Goal: Task Accomplishment & Management: Manage account settings

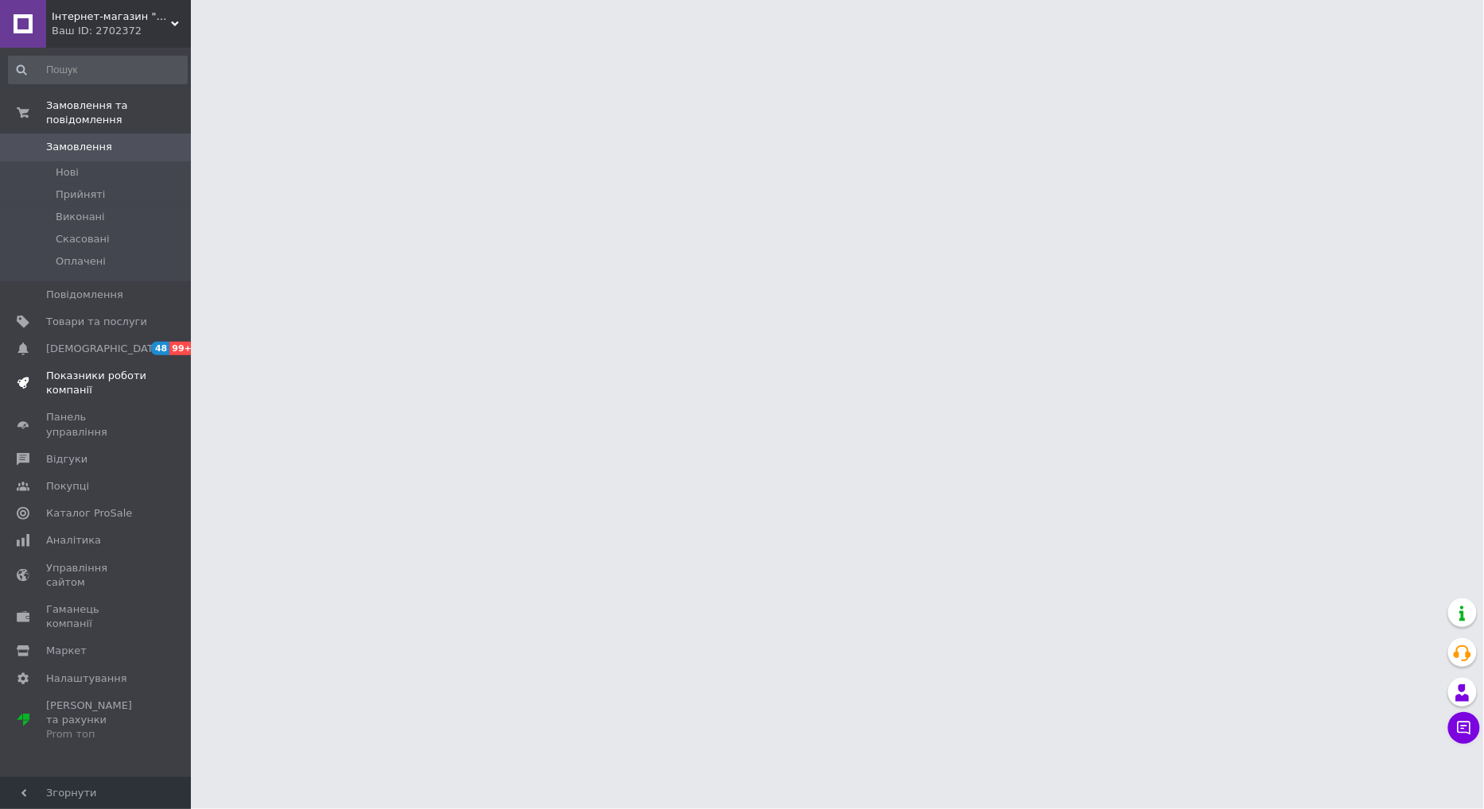
click at [92, 369] on span "Показники роботи компанії" at bounding box center [96, 383] width 101 height 29
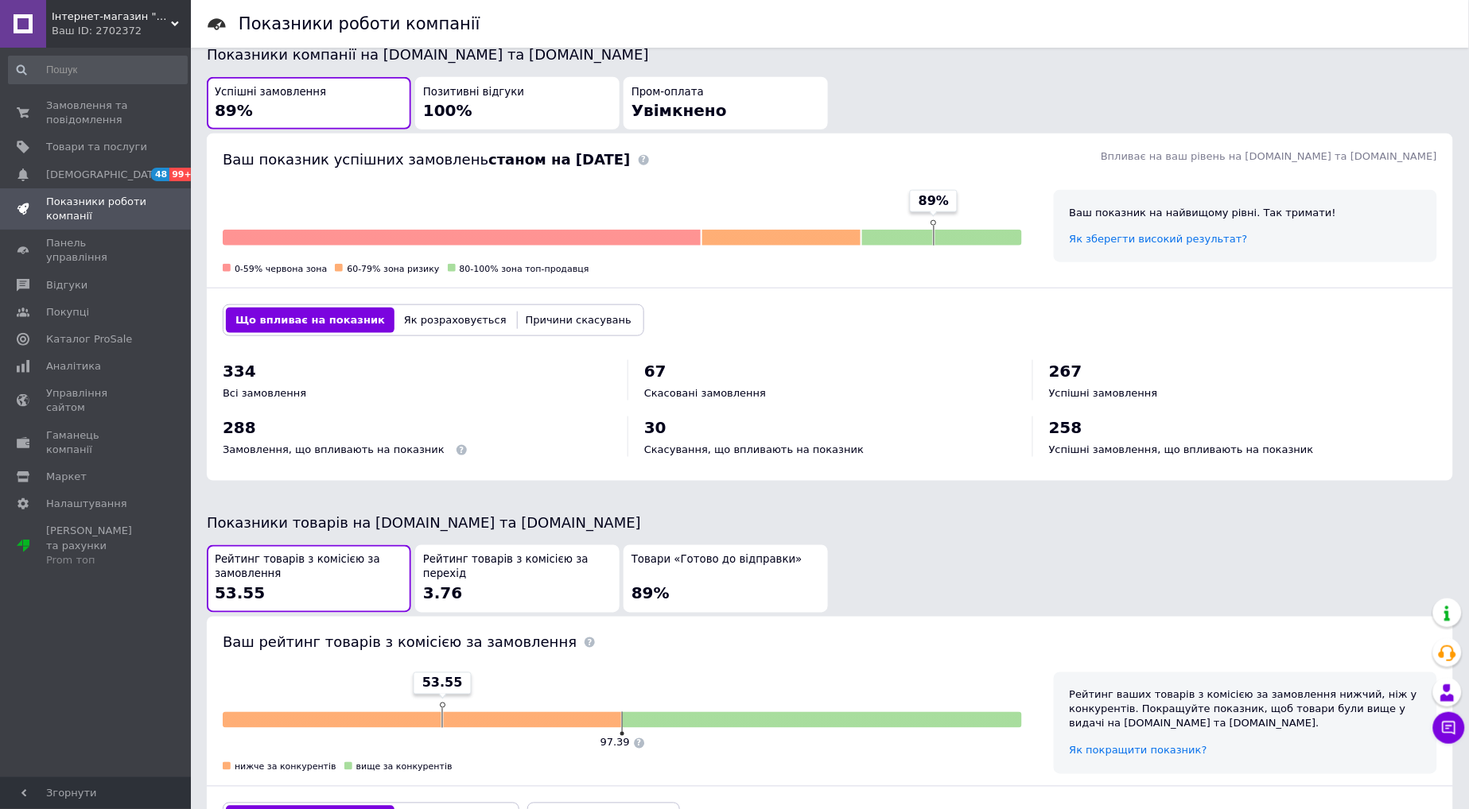
scroll to position [497, 0]
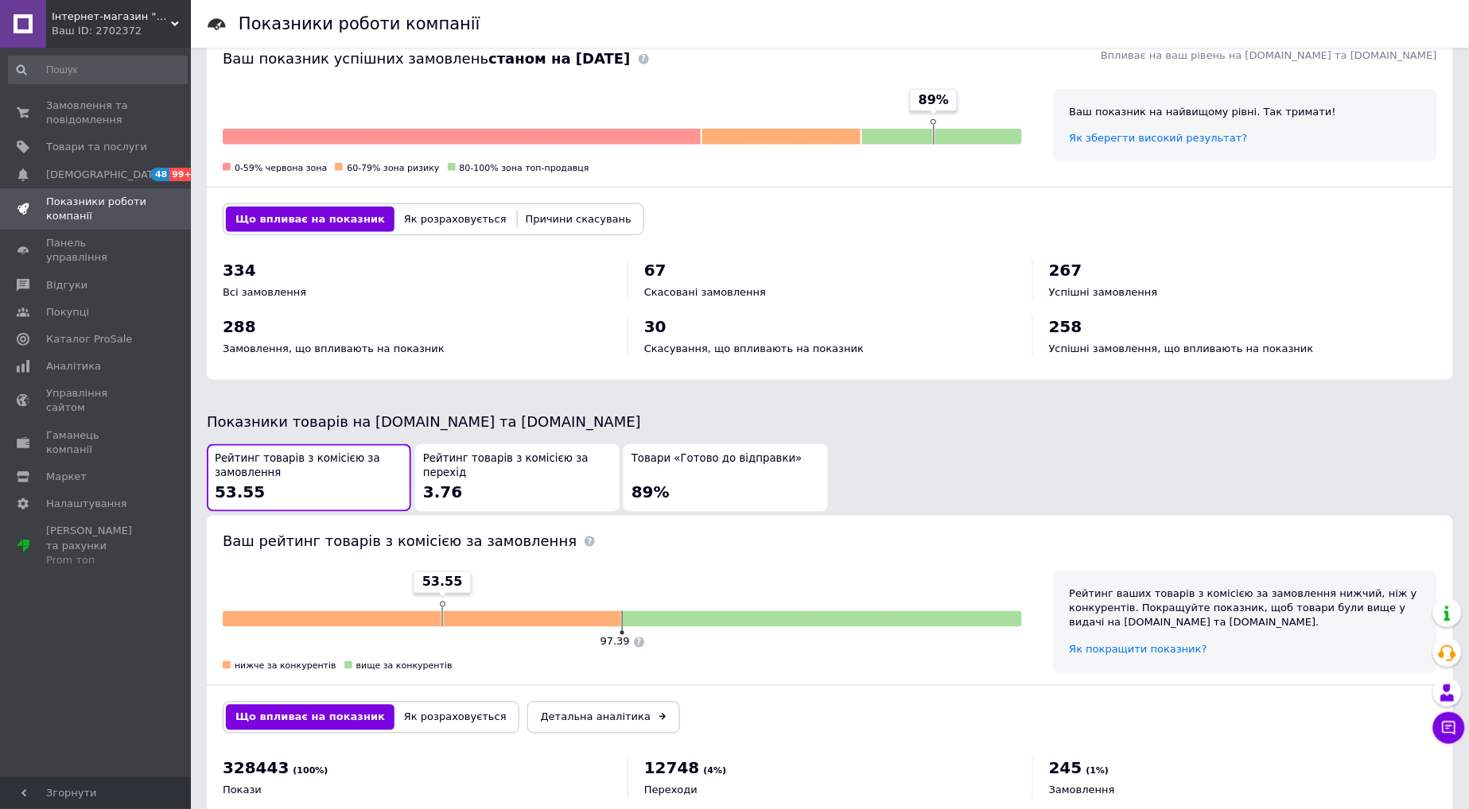
click at [495, 466] on div "Рейтинг товарів з комісією за перехід 3.76" at bounding box center [517, 478] width 188 height 52
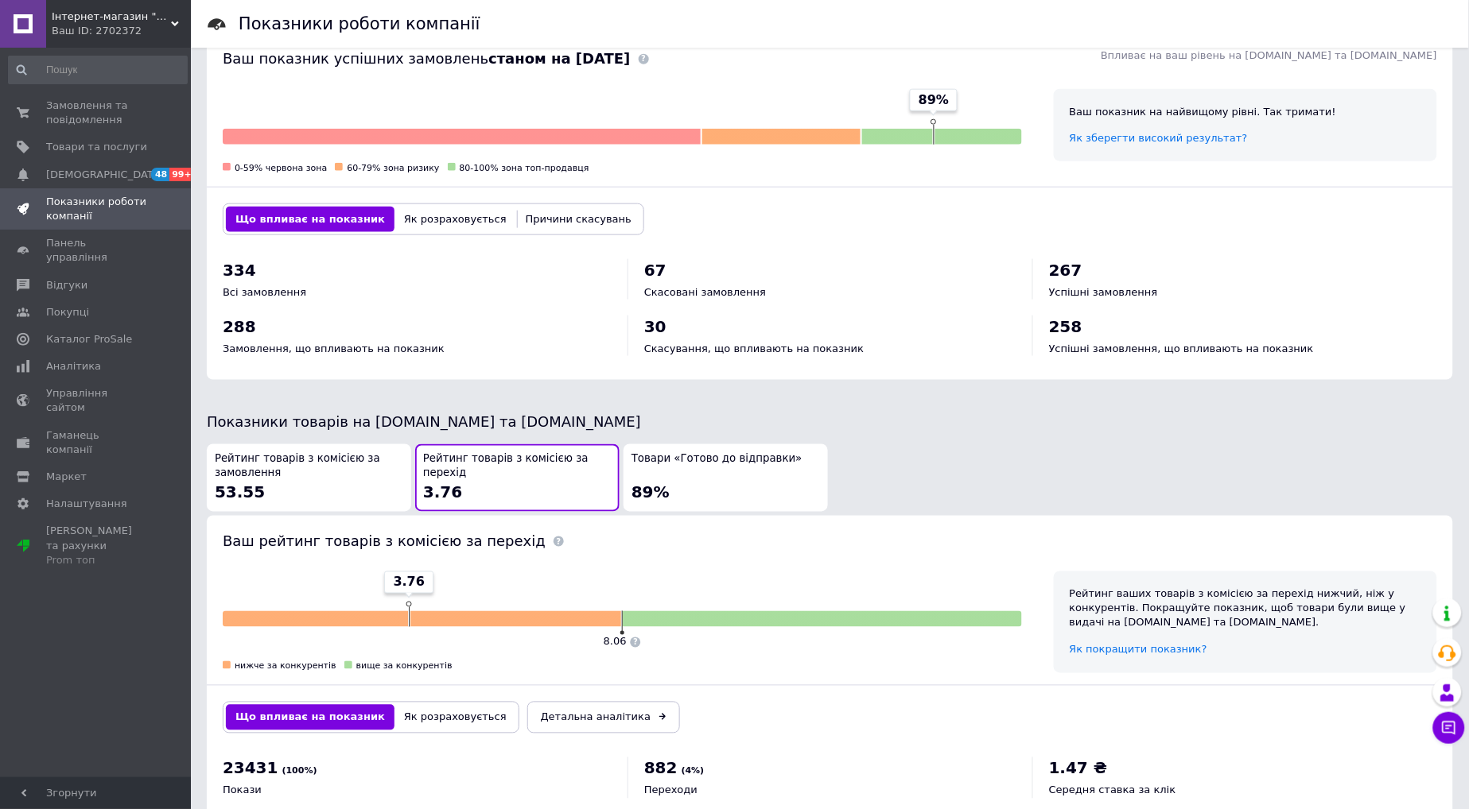
click at [282, 475] on div "Рейтинг товарів з комісією за замовлення 53.55" at bounding box center [309, 478] width 188 height 52
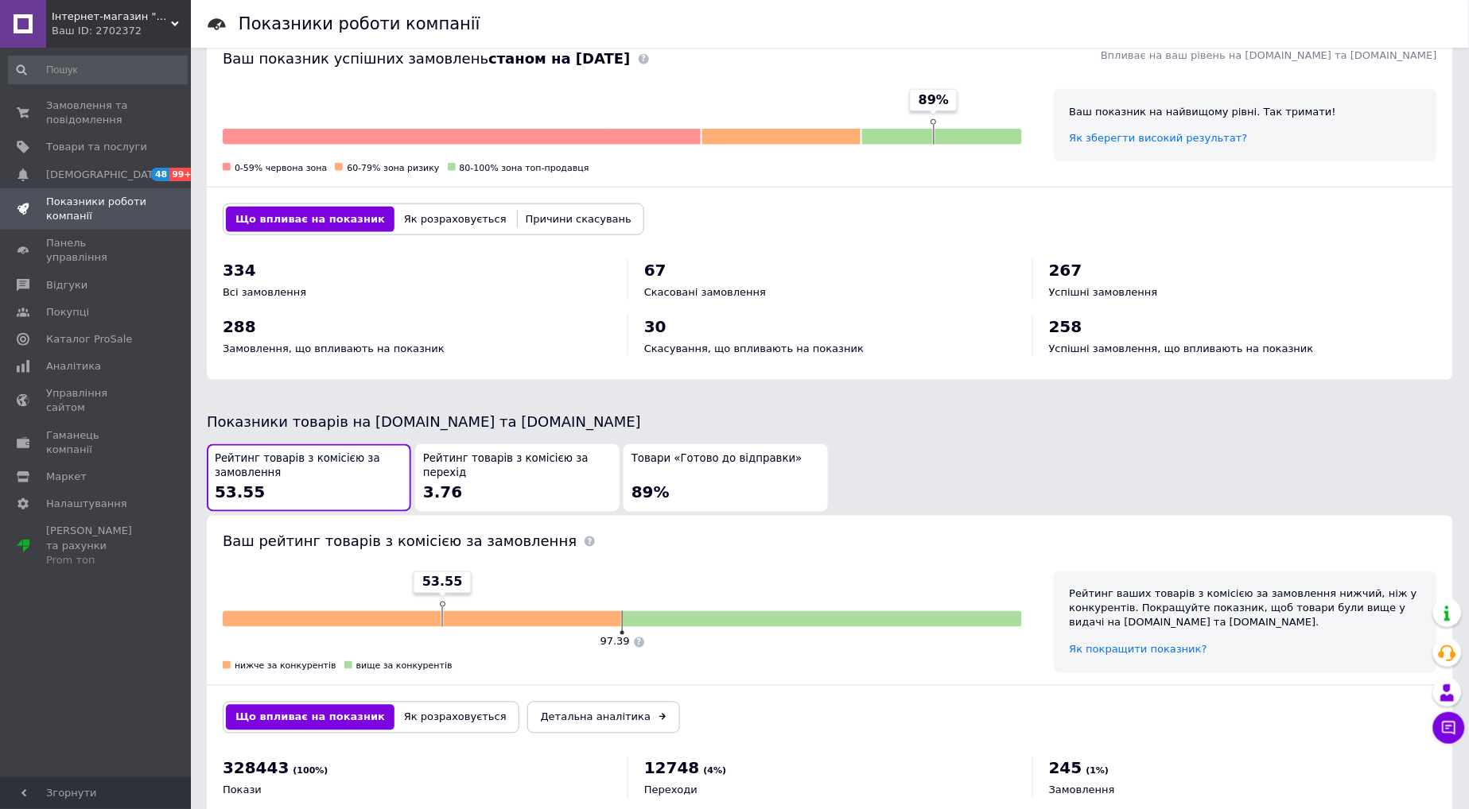
scroll to position [0, 0]
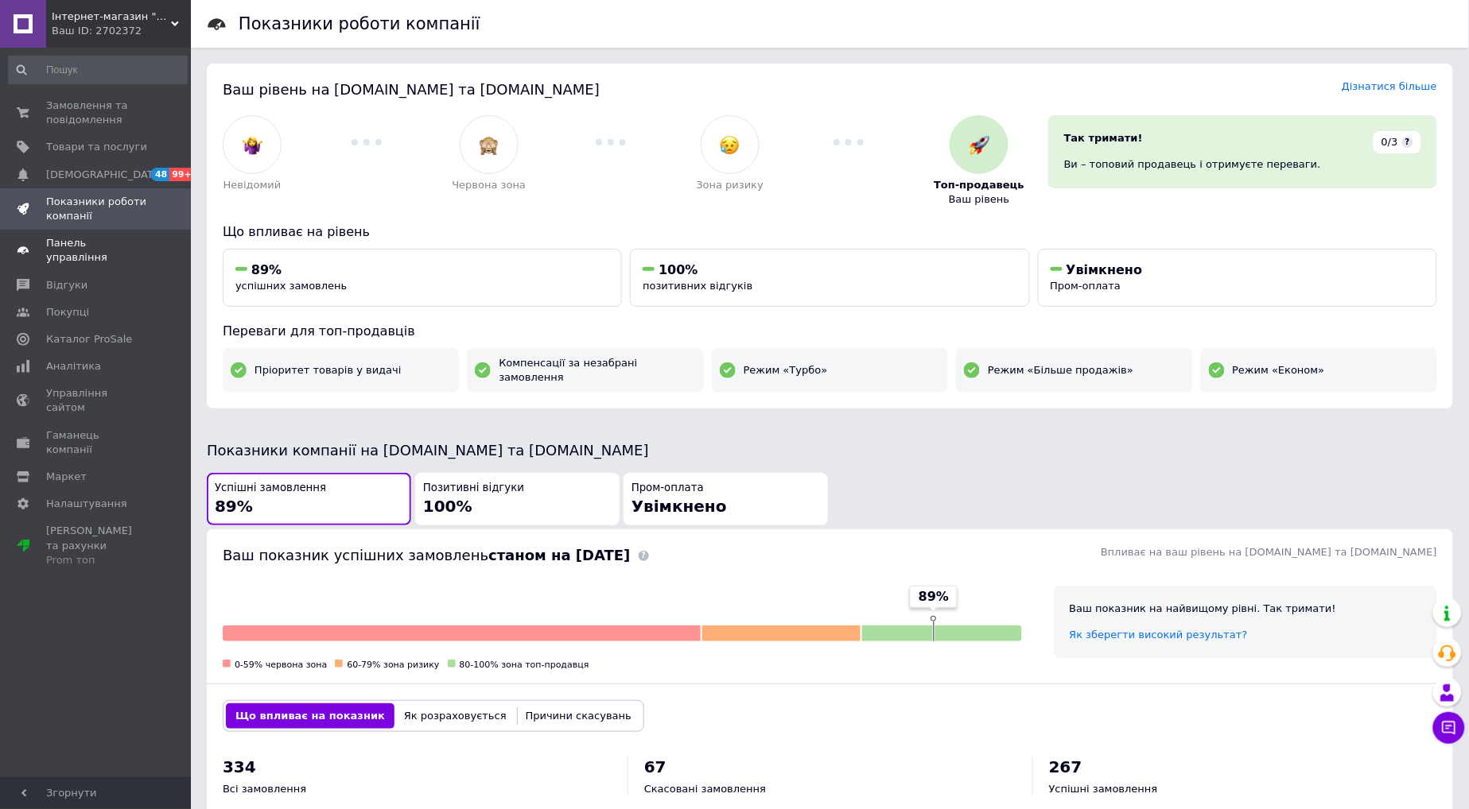
click at [88, 240] on span "Панель управління" at bounding box center [96, 250] width 101 height 29
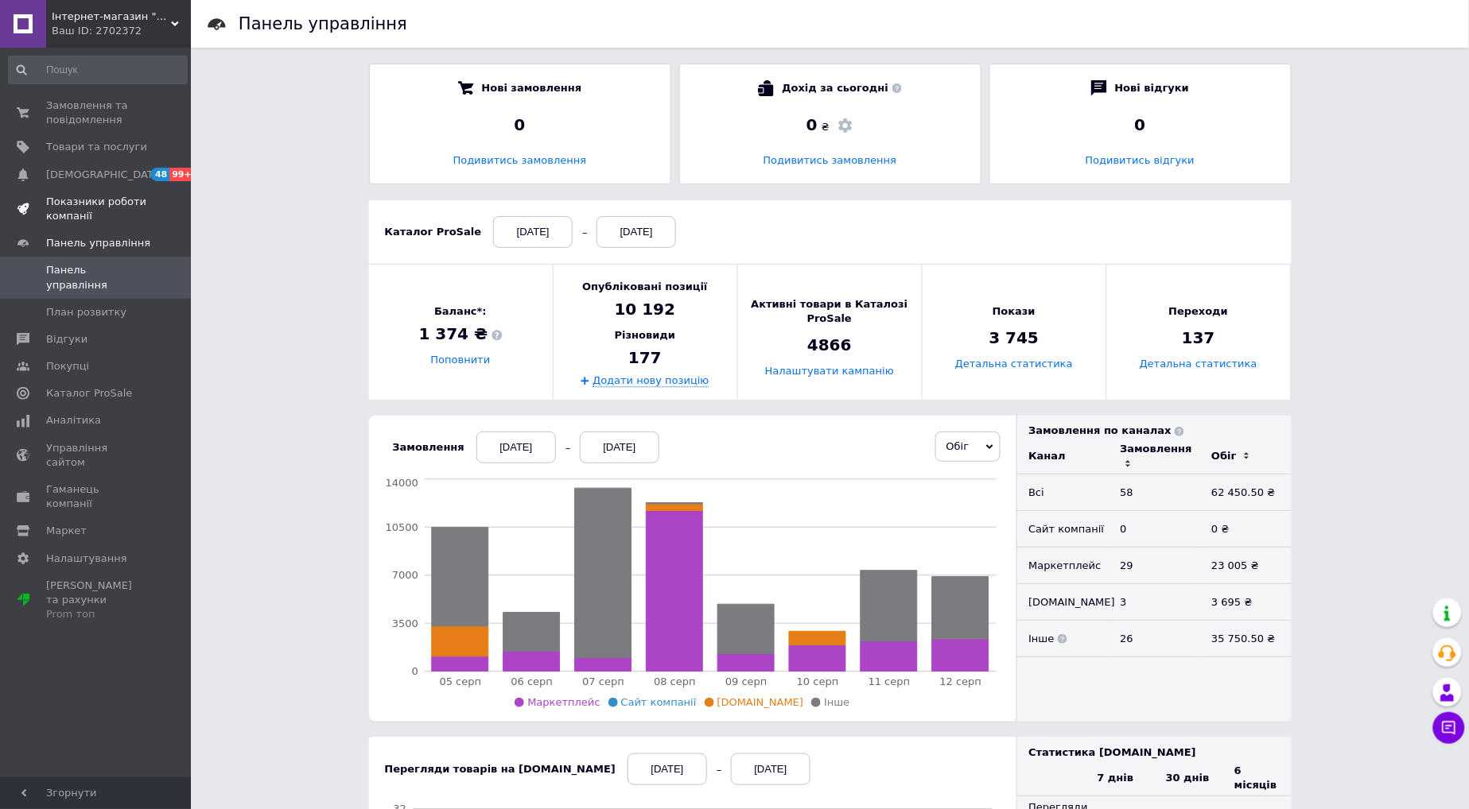
click at [105, 208] on span "Показники роботи компанії" at bounding box center [96, 209] width 101 height 29
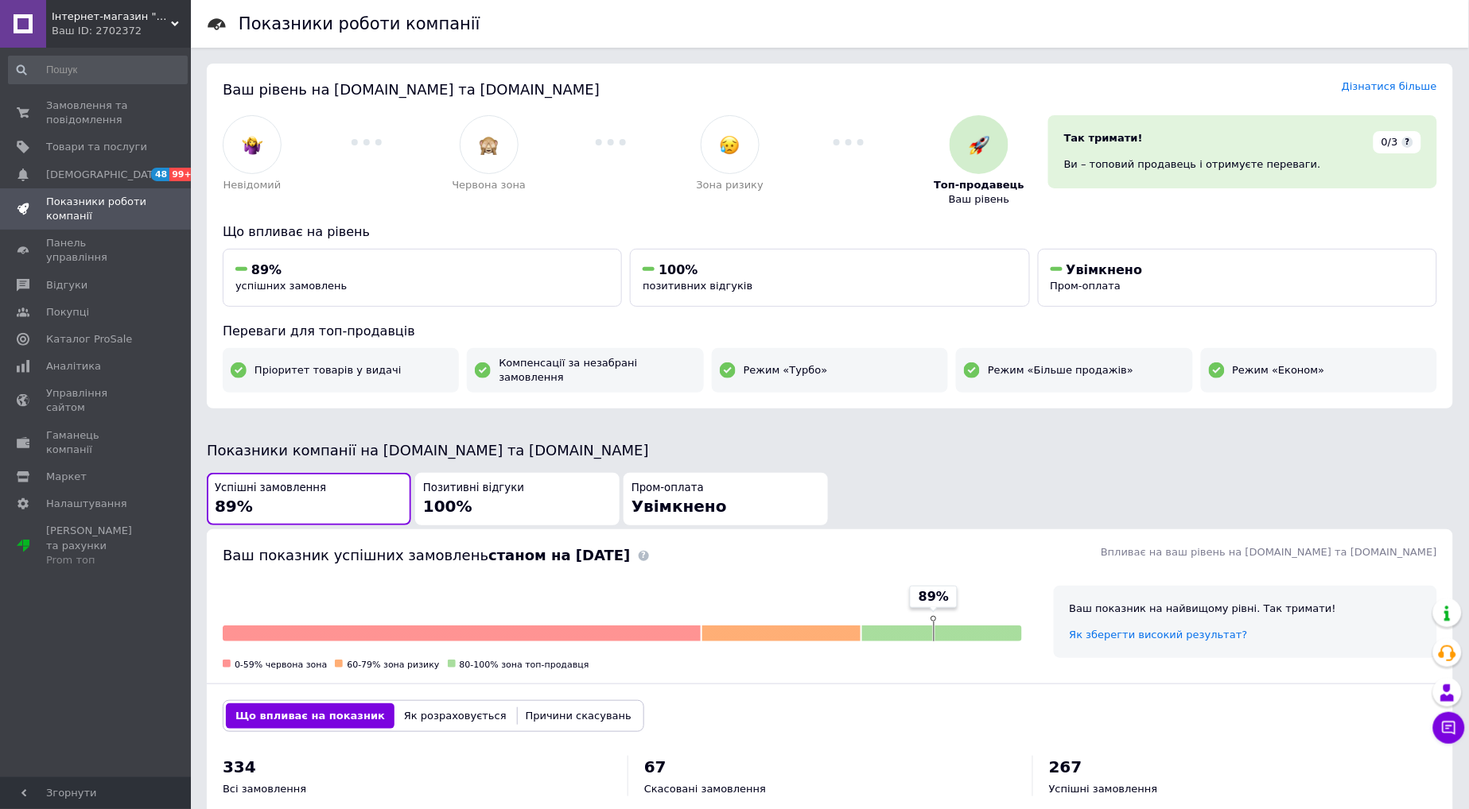
click at [467, 501] on div "Позитивні відгуки 100%" at bounding box center [517, 499] width 188 height 37
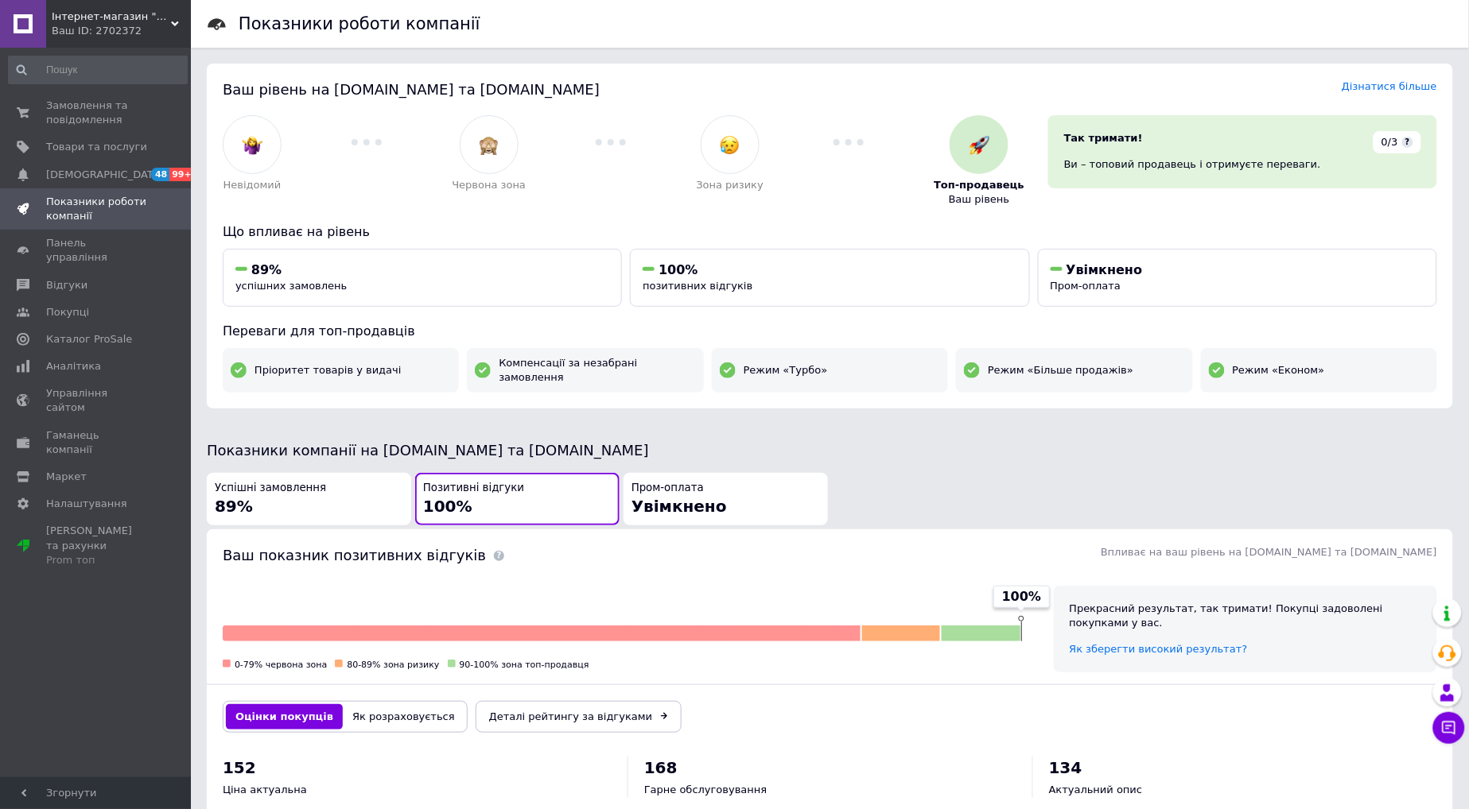
click at [735, 490] on div "Пром-оплата Увімкнено" at bounding box center [725, 499] width 188 height 37
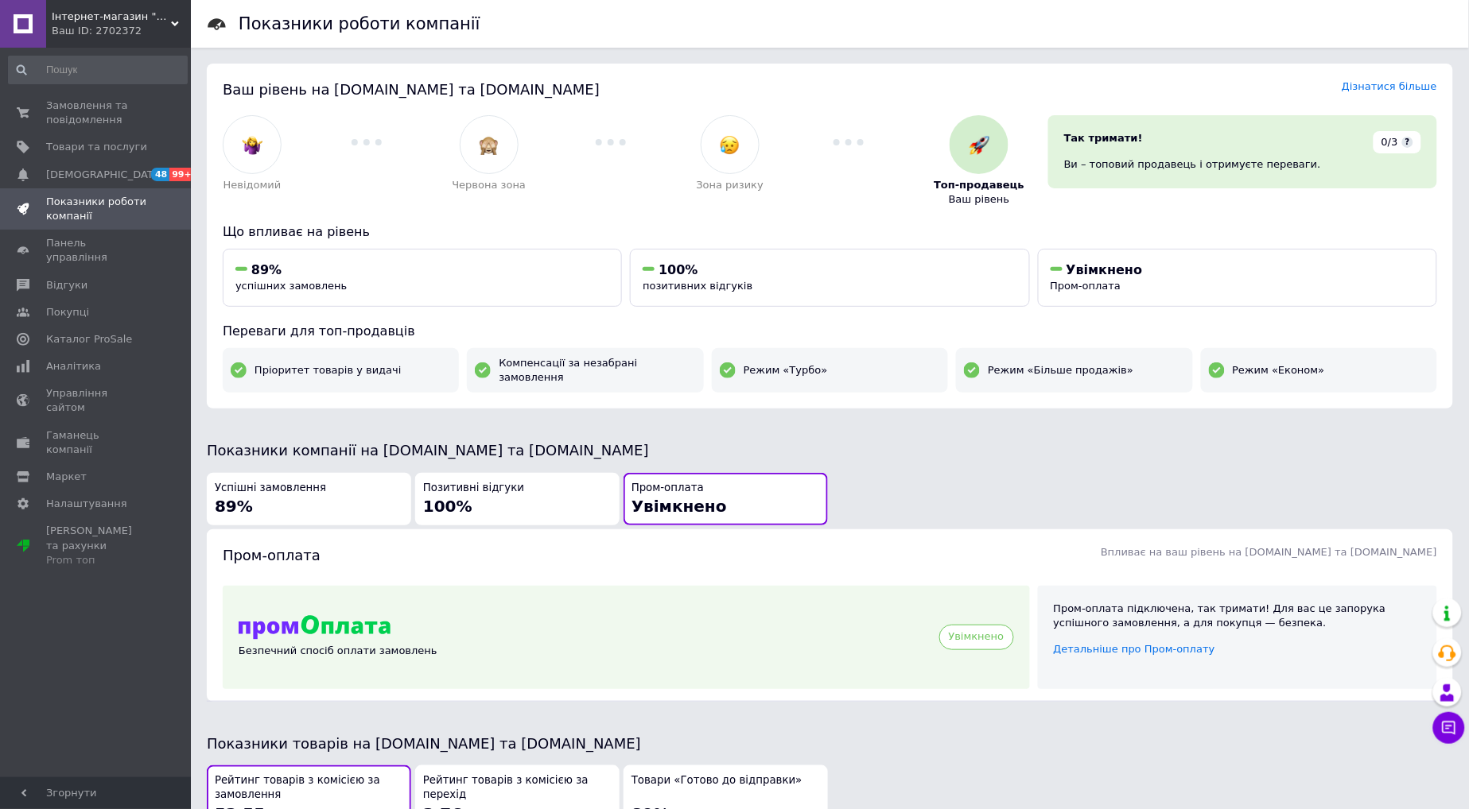
click at [462, 481] on span "Позитивні відгуки" at bounding box center [473, 488] width 101 height 15
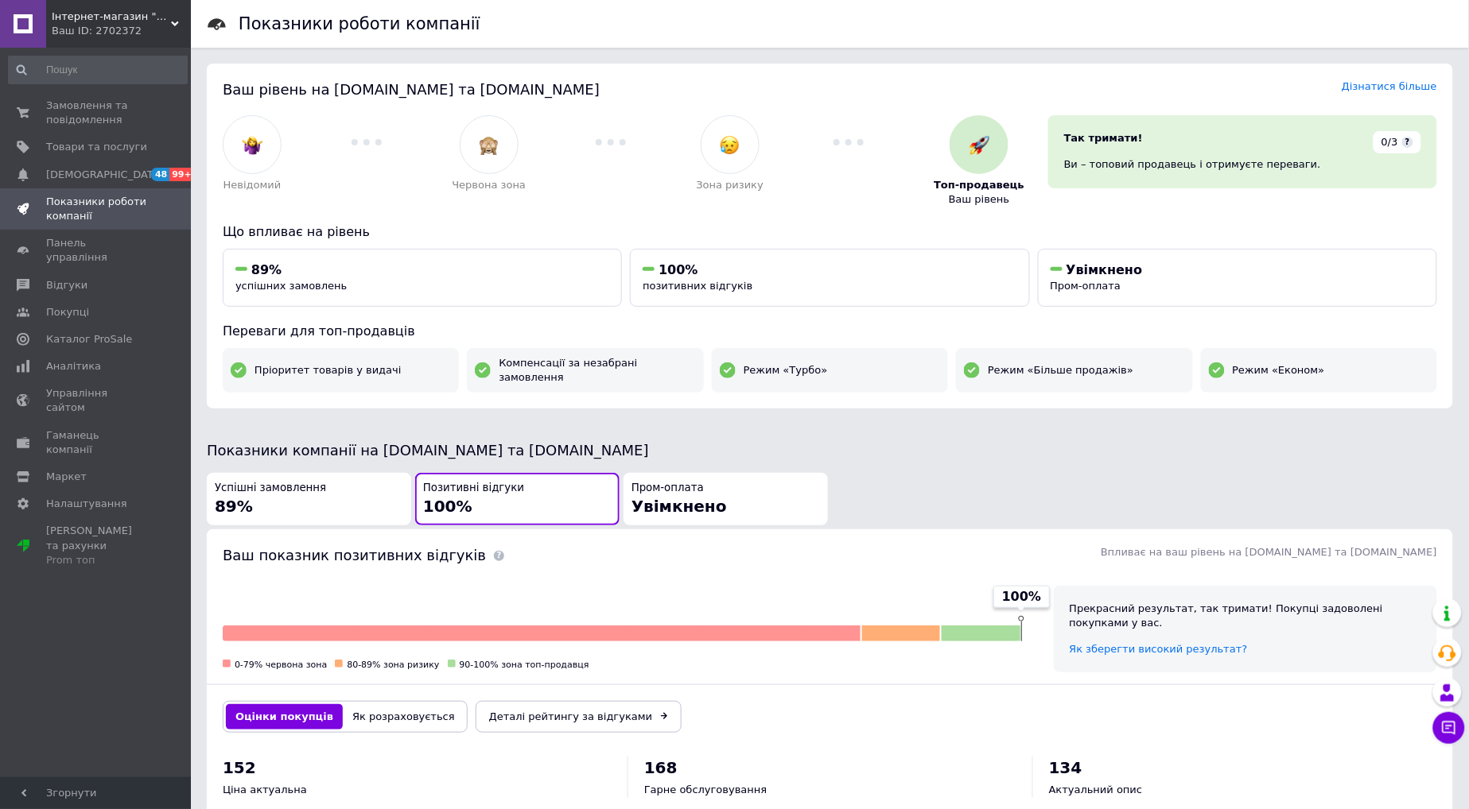
click at [301, 499] on div "Успішні замовлення 89%" at bounding box center [309, 499] width 188 height 37
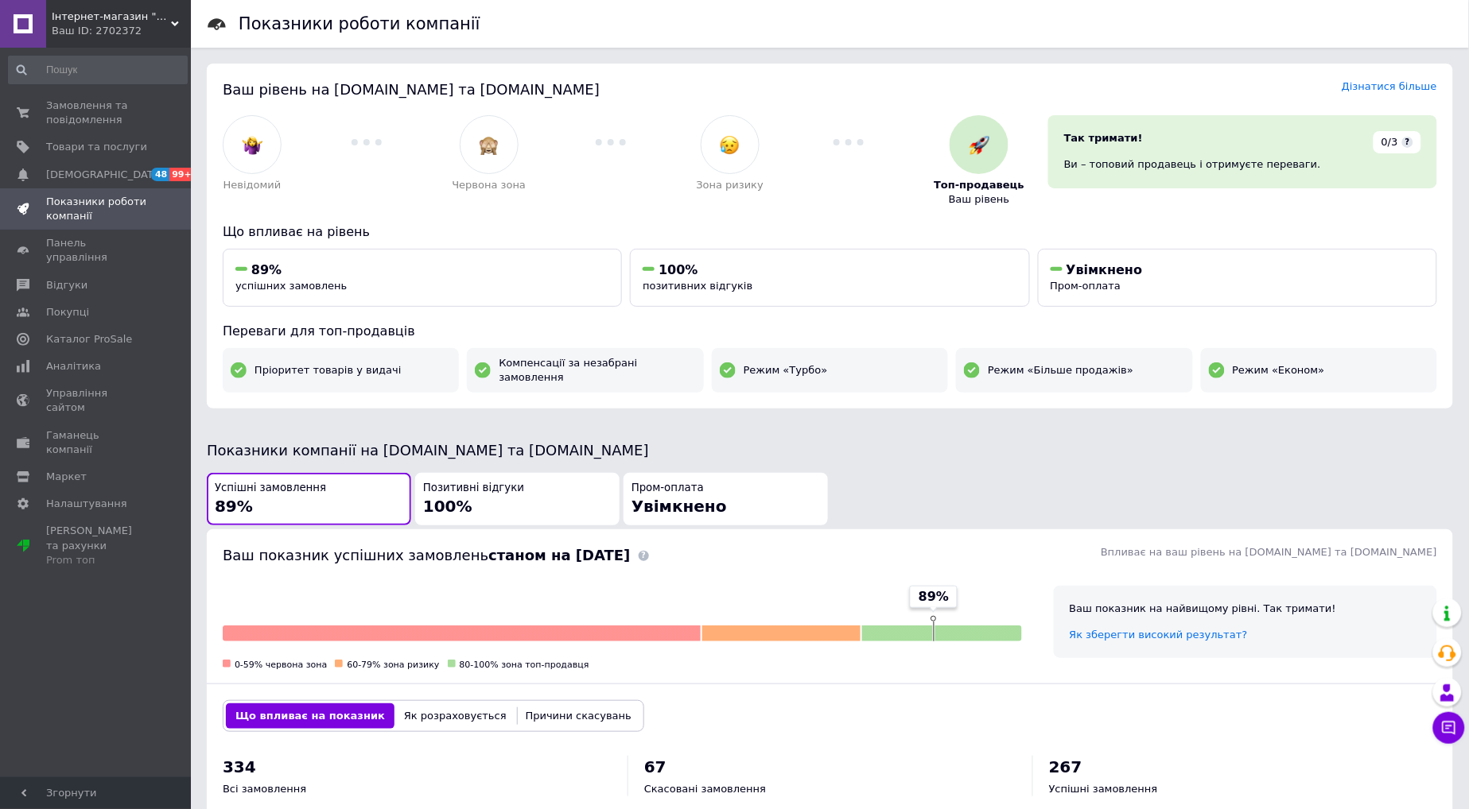
click at [529, 499] on div "Позитивні відгуки 100%" at bounding box center [517, 499] width 188 height 37
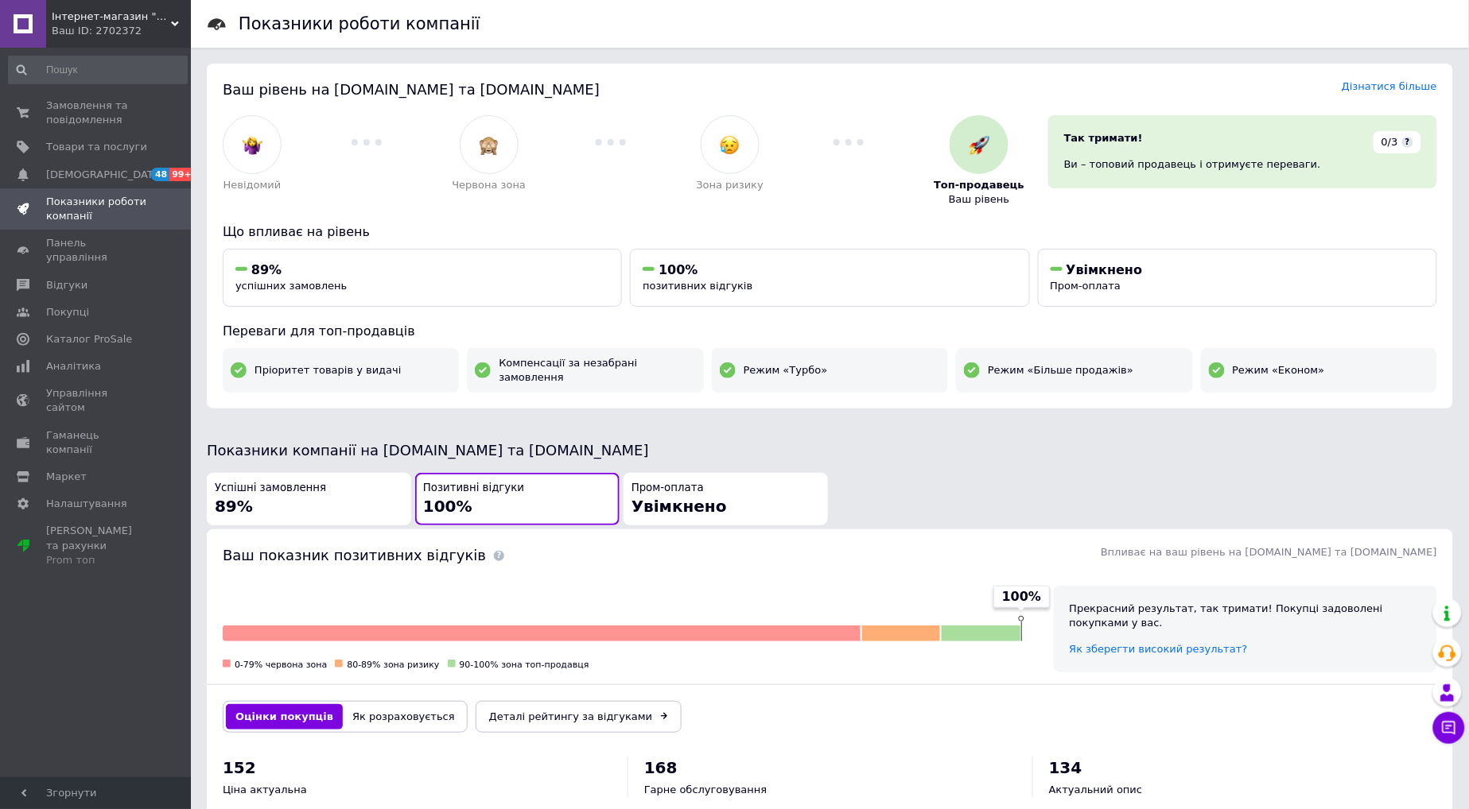
click at [732, 481] on div "Пром-оплата Увімкнено" at bounding box center [725, 499] width 188 height 37
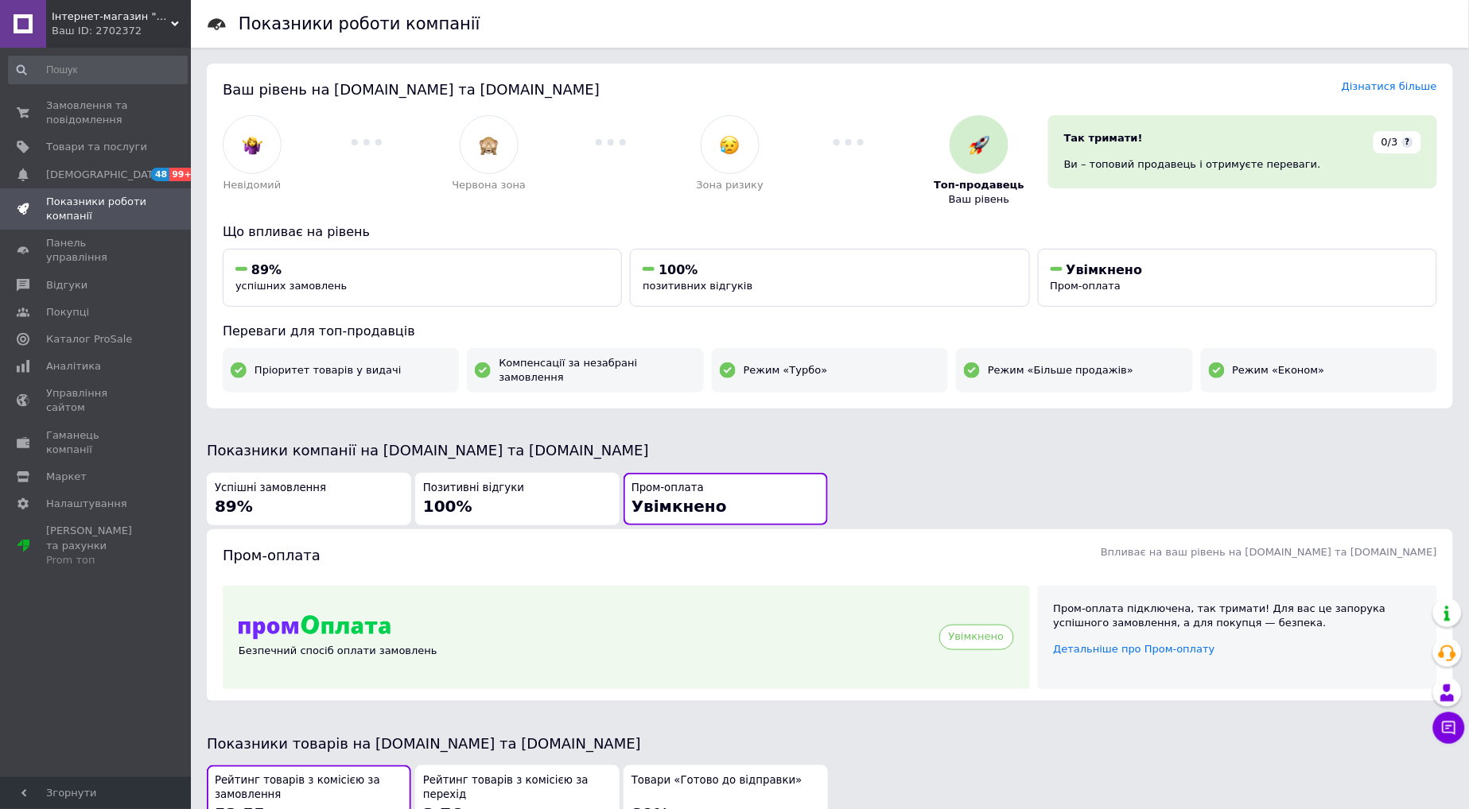
click at [542, 487] on div "Позитивні відгуки 100%" at bounding box center [517, 499] width 188 height 37
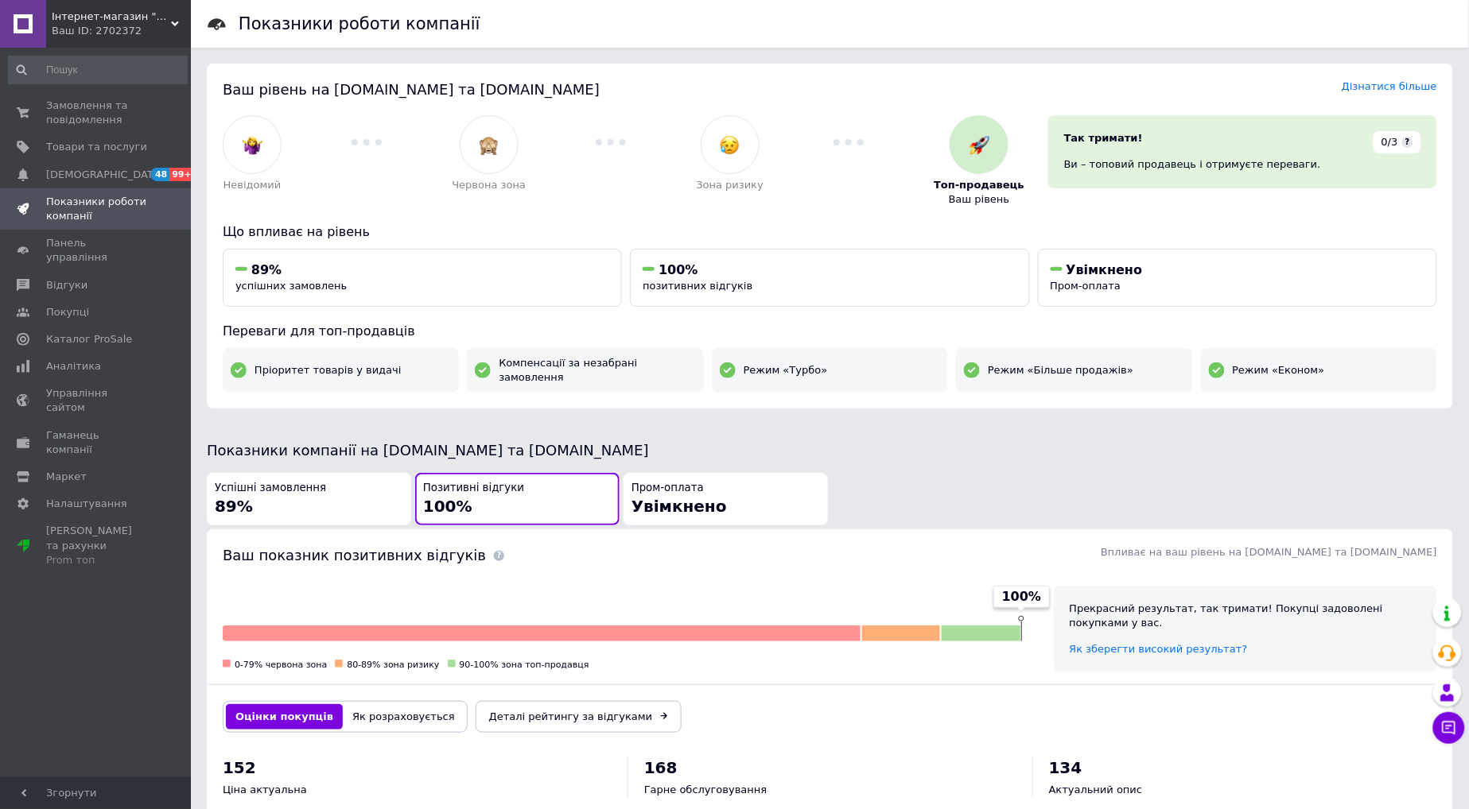
click at [734, 488] on div "Пром-оплата Увімкнено" at bounding box center [725, 499] width 188 height 37
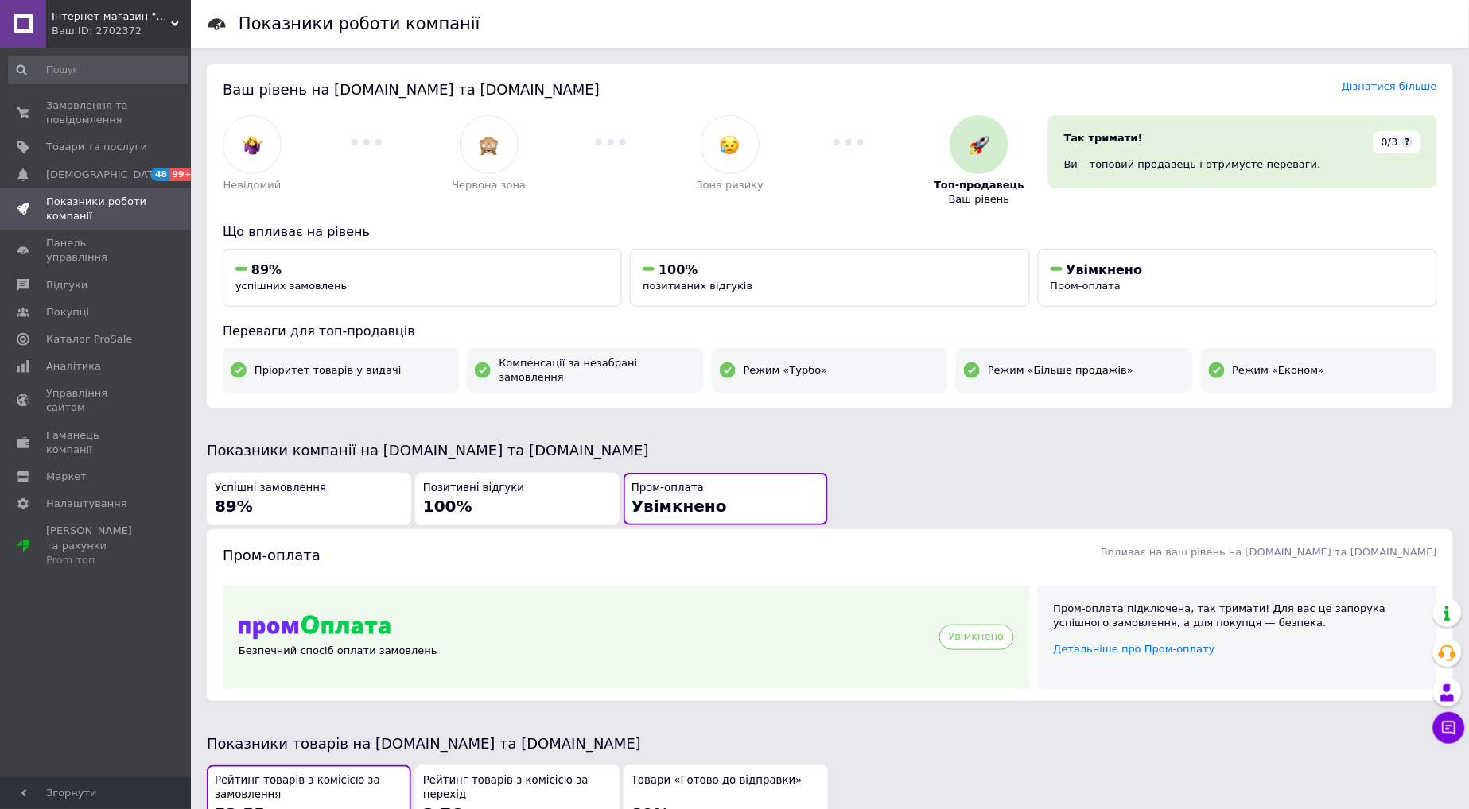
drag, startPoint x: 504, startPoint y: 491, endPoint x: 494, endPoint y: 496, distance: 11.7
click at [503, 491] on div "Позитивні відгуки 100%" at bounding box center [517, 499] width 188 height 37
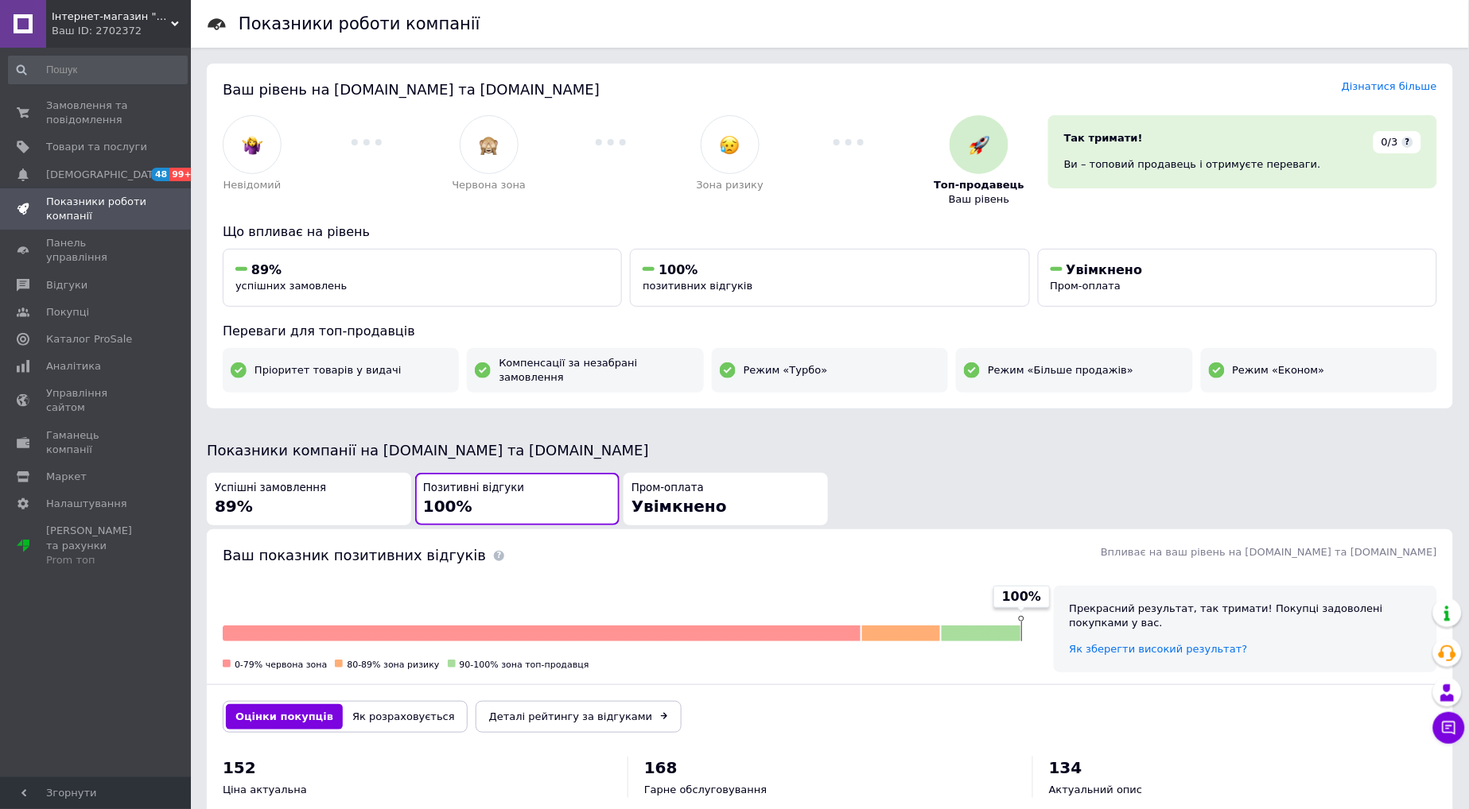
click at [275, 487] on div "Успішні замовлення 89%" at bounding box center [309, 499] width 188 height 37
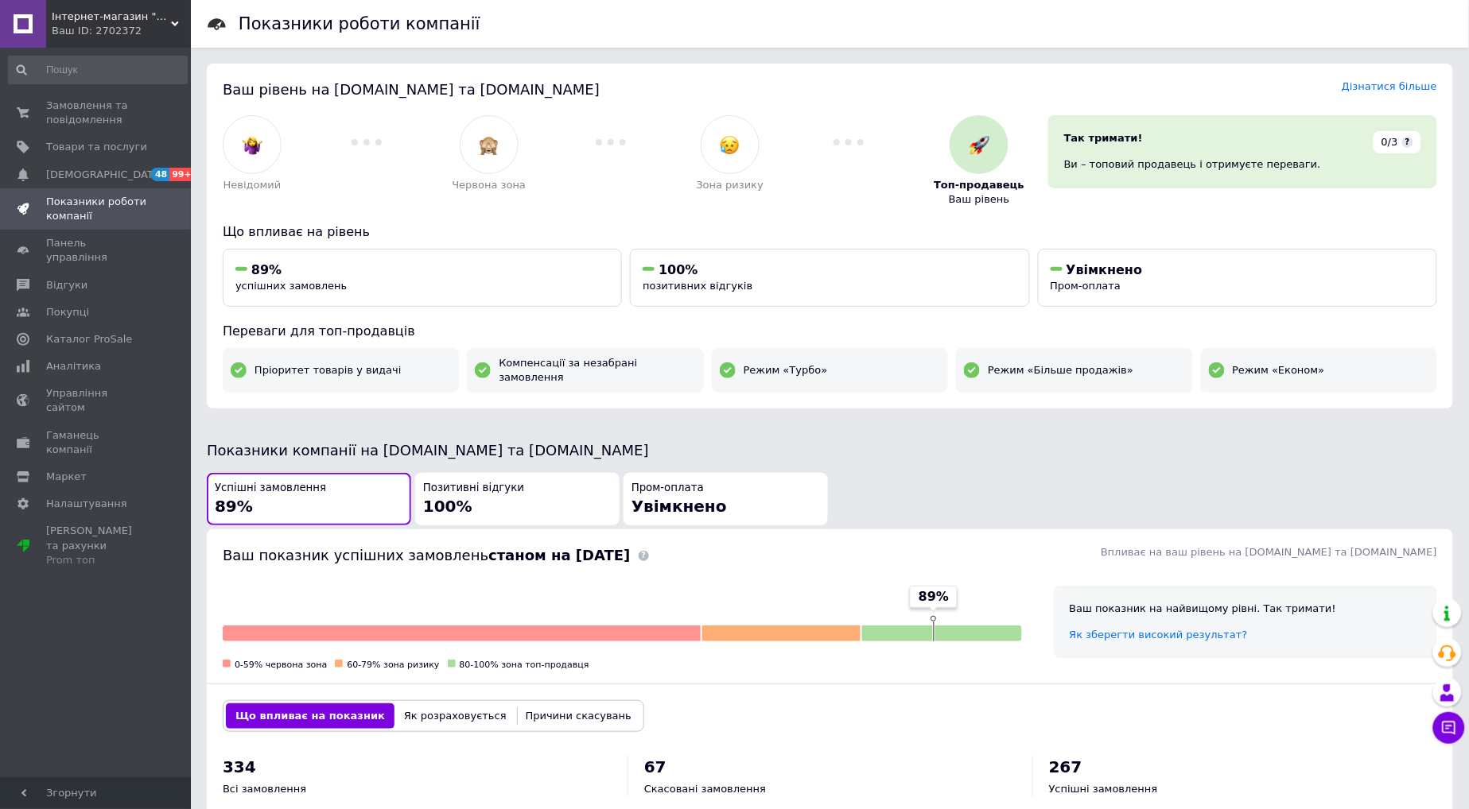
click at [507, 499] on div "Позитивні відгуки 100%" at bounding box center [517, 499] width 188 height 37
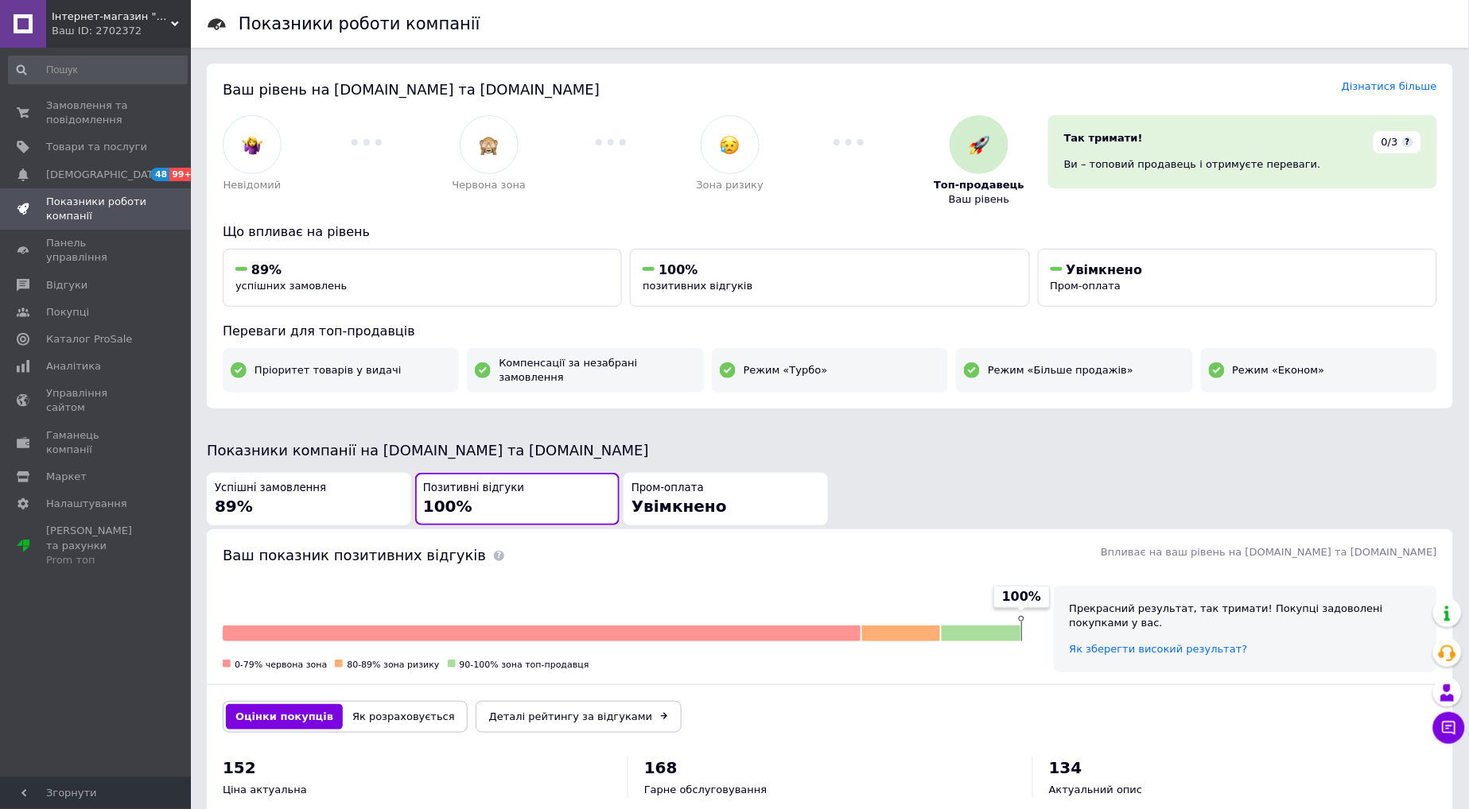
click at [745, 495] on div "Пром-оплата Увімкнено" at bounding box center [725, 499] width 188 height 37
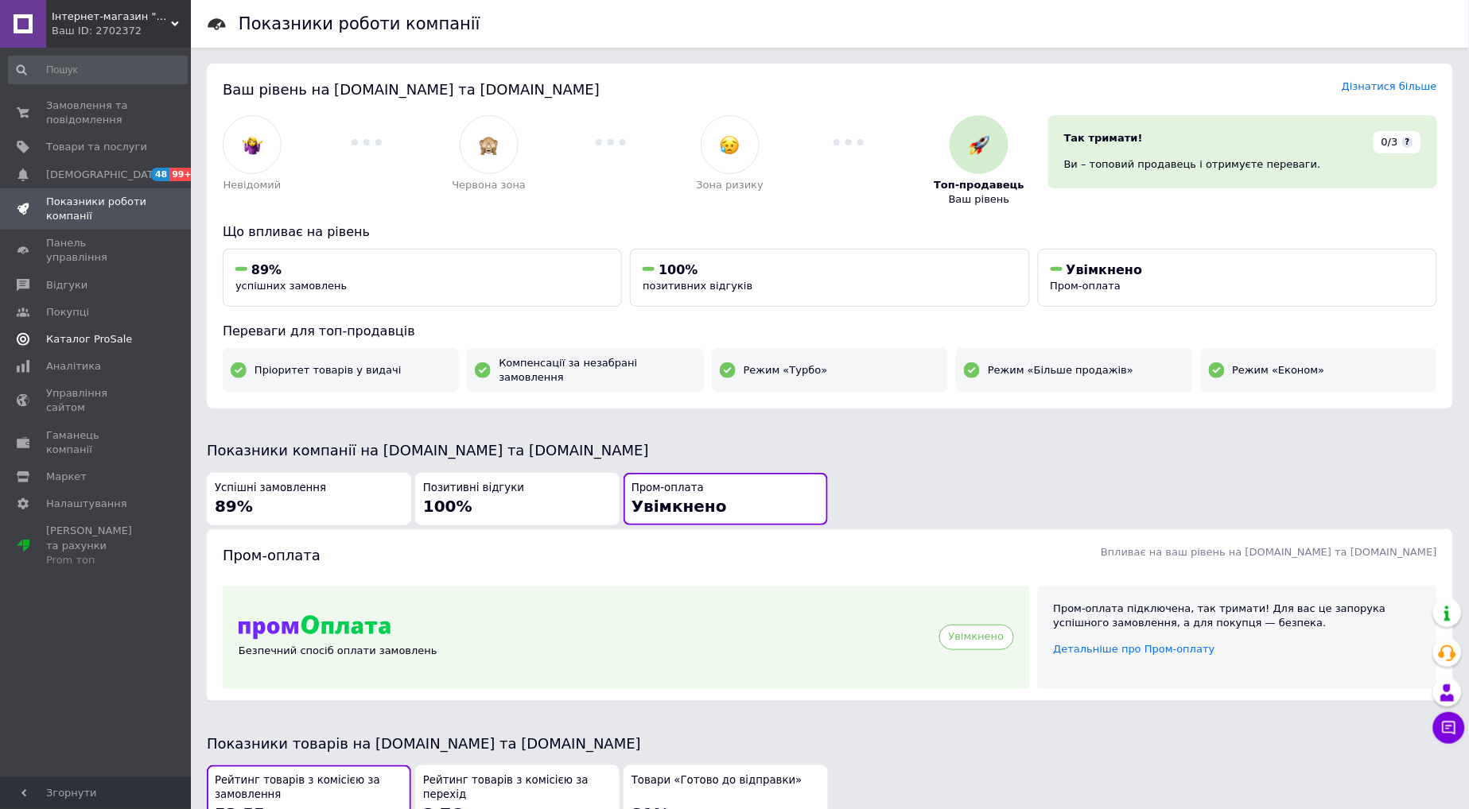
click at [80, 332] on span "Каталог ProSale" at bounding box center [89, 339] width 86 height 14
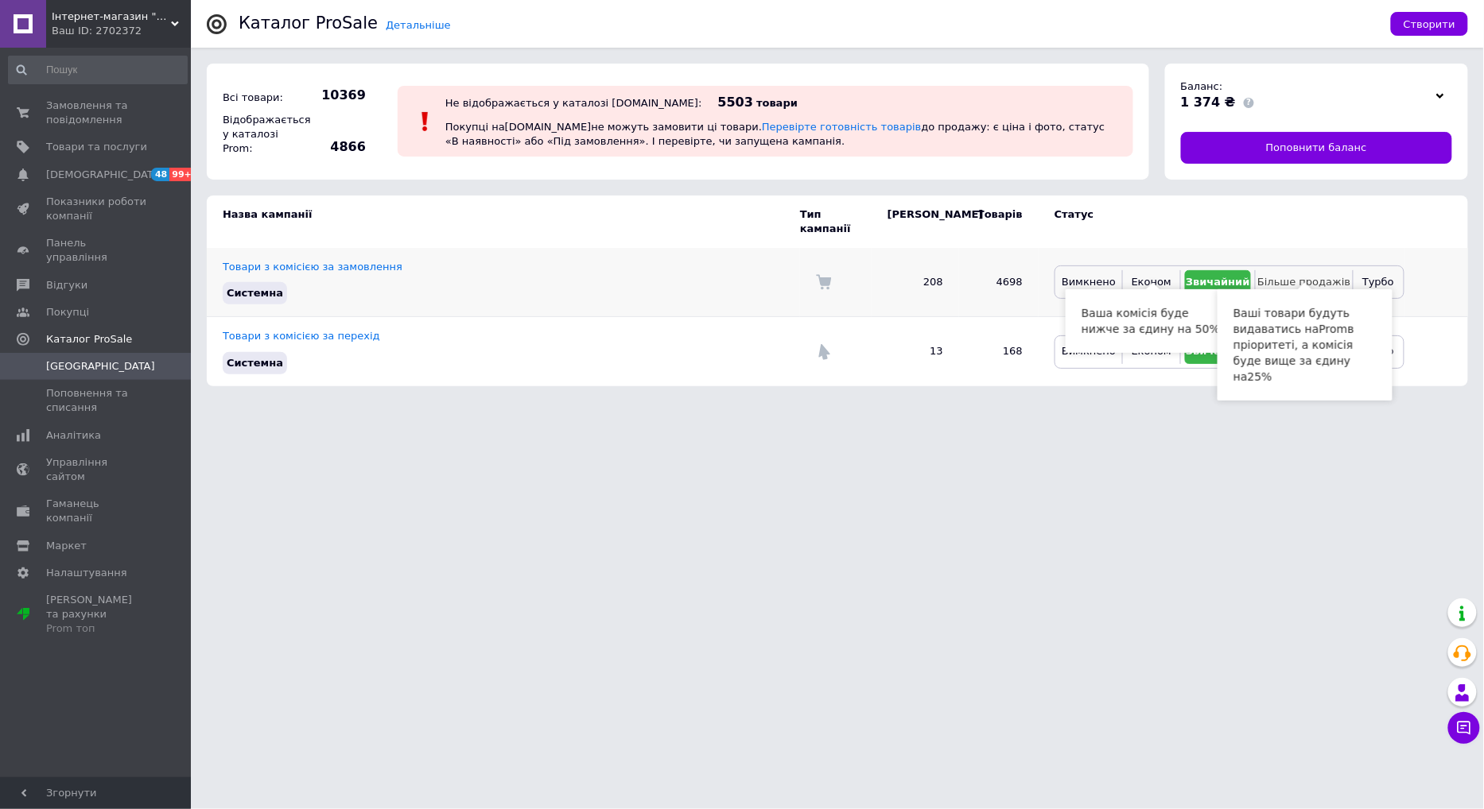
click at [1287, 276] on span "Більше продажів" at bounding box center [1303, 282] width 93 height 12
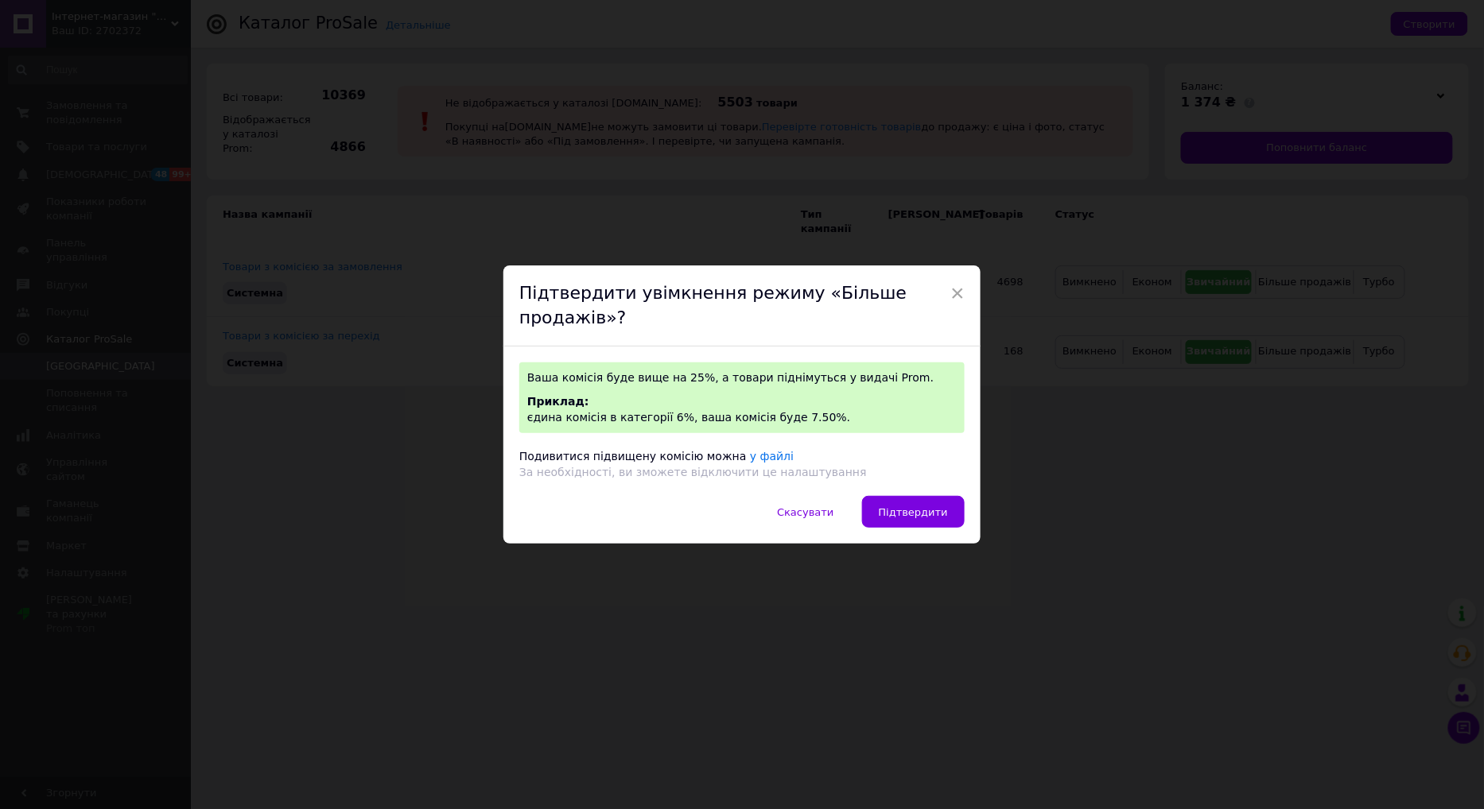
drag, startPoint x: 926, startPoint y: 497, endPoint x: 968, endPoint y: 518, distance: 46.9
click at [925, 507] on span "Підтвердити" at bounding box center [913, 513] width 69 height 12
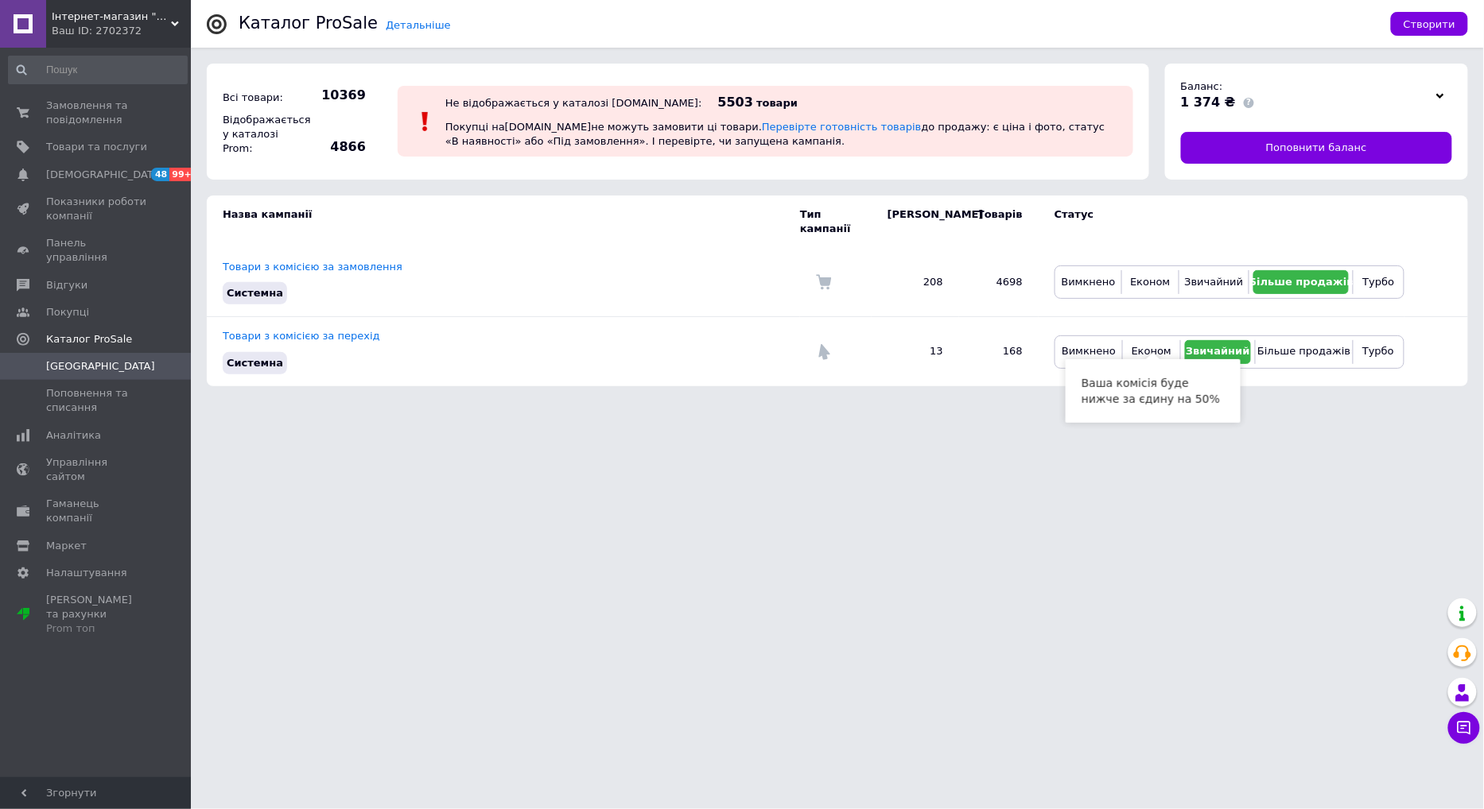
click at [1103, 402] on html "Інтернет-магазин "Avto-Razbor" Ваш ID: 2702372 Сайт Інтернет-магазин "Avto-Razb…" at bounding box center [742, 201] width 1484 height 402
click at [1056, 402] on html "Інтернет-магазин "Avto-Razbor" Ваш ID: 2702372 Сайт Інтернет-магазин "Avto-Razb…" at bounding box center [742, 201] width 1484 height 402
click at [989, 402] on html "Інтернет-магазин "Avto-Razbor" Ваш ID: 2702372 Сайт Інтернет-магазин "Avto-Razb…" at bounding box center [742, 201] width 1484 height 402
click at [66, 115] on span "Замовлення та повідомлення" at bounding box center [96, 113] width 101 height 29
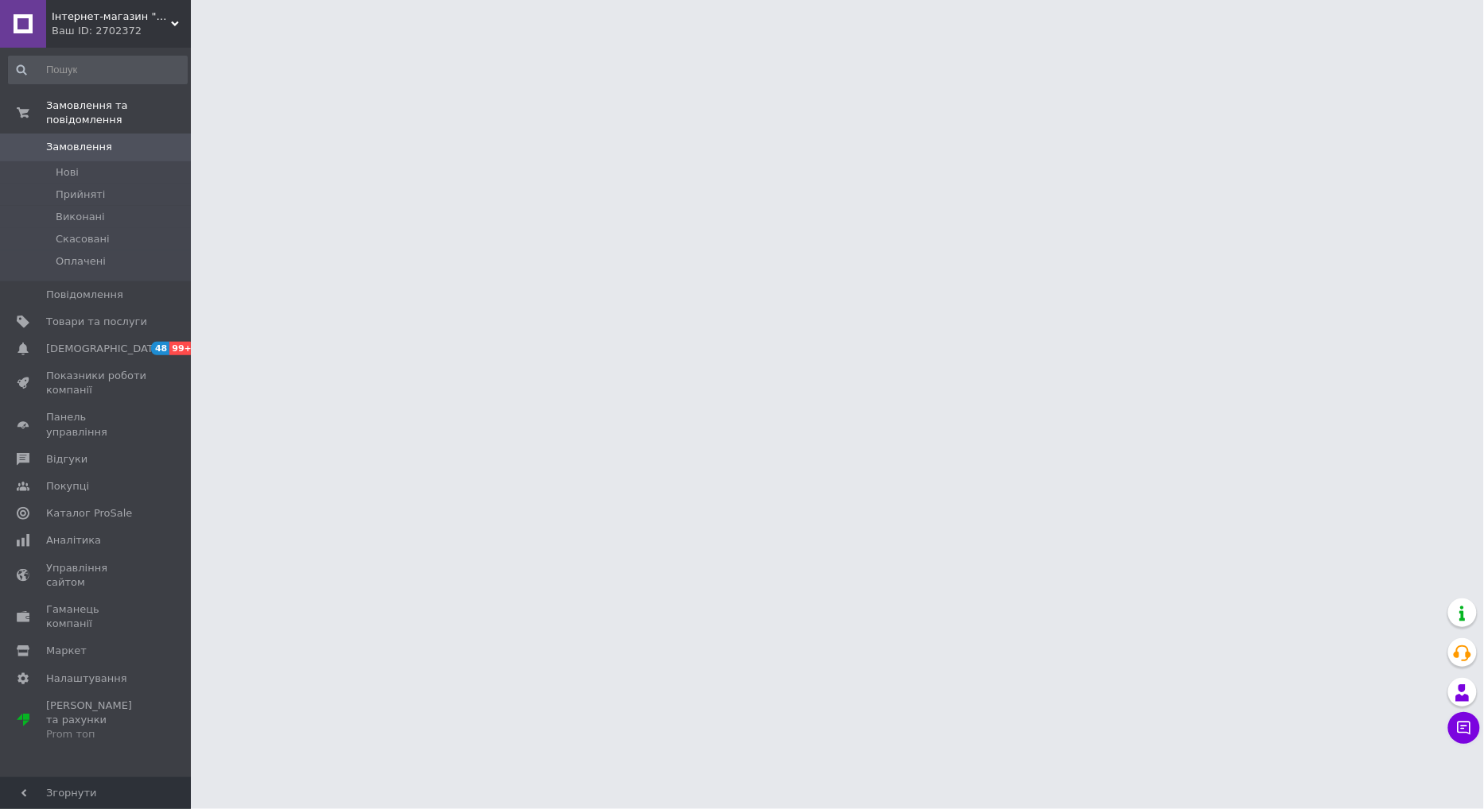
click at [859, 40] on html "Інтернет-магазин "Avto-Razbor" Ваш ID: 2702372 Сайт Інтернет-магазин "Avto-Razb…" at bounding box center [742, 20] width 1484 height 40
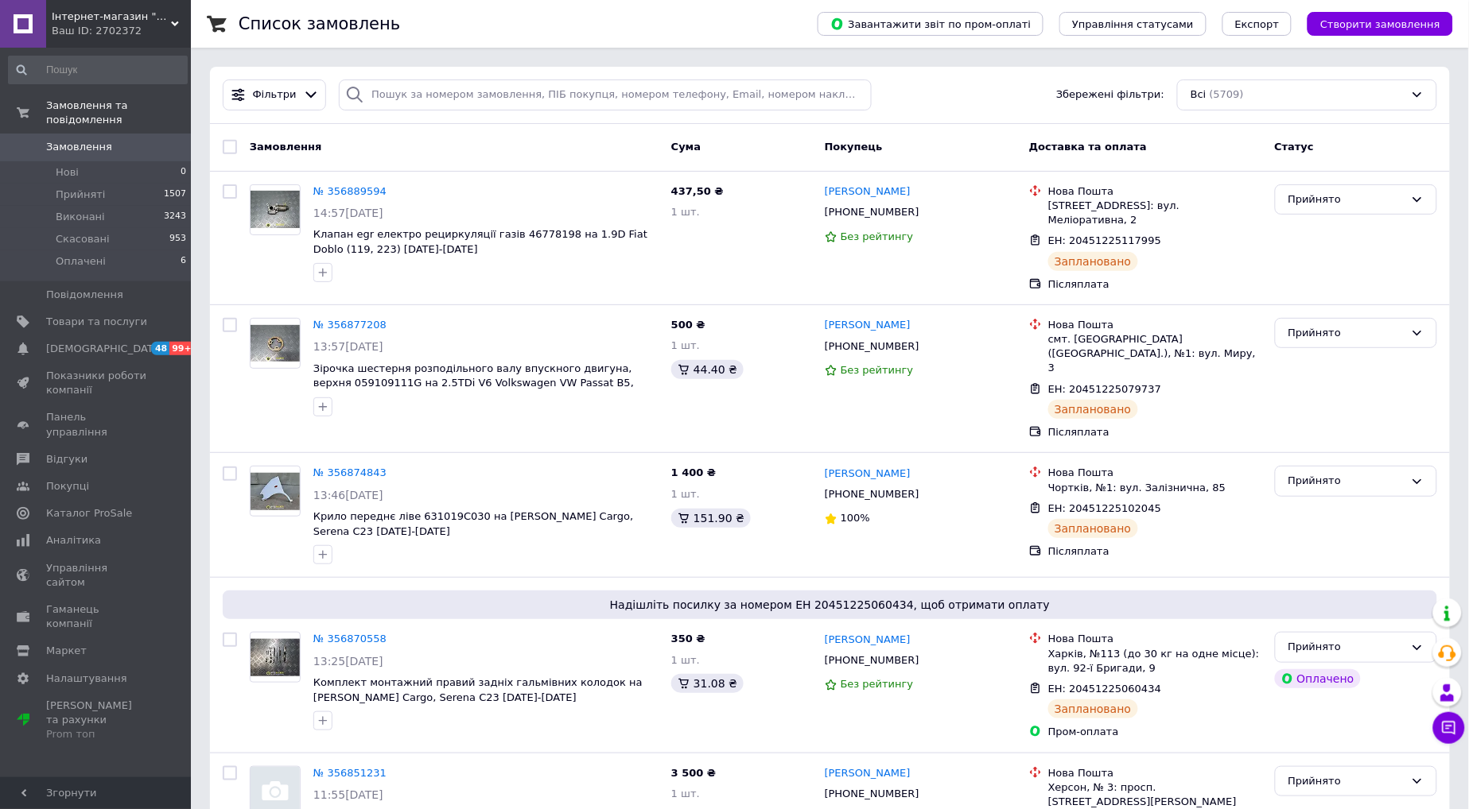
drag, startPoint x: 673, startPoint y: 188, endPoint x: 710, endPoint y: 196, distance: 38.2
click at [710, 196] on span "437,50 ₴" at bounding box center [697, 191] width 52 height 12
click at [738, 242] on div "437,50 ₴ 1 шт." at bounding box center [741, 238] width 153 height 120
click at [73, 410] on span "Панель управління" at bounding box center [96, 424] width 101 height 29
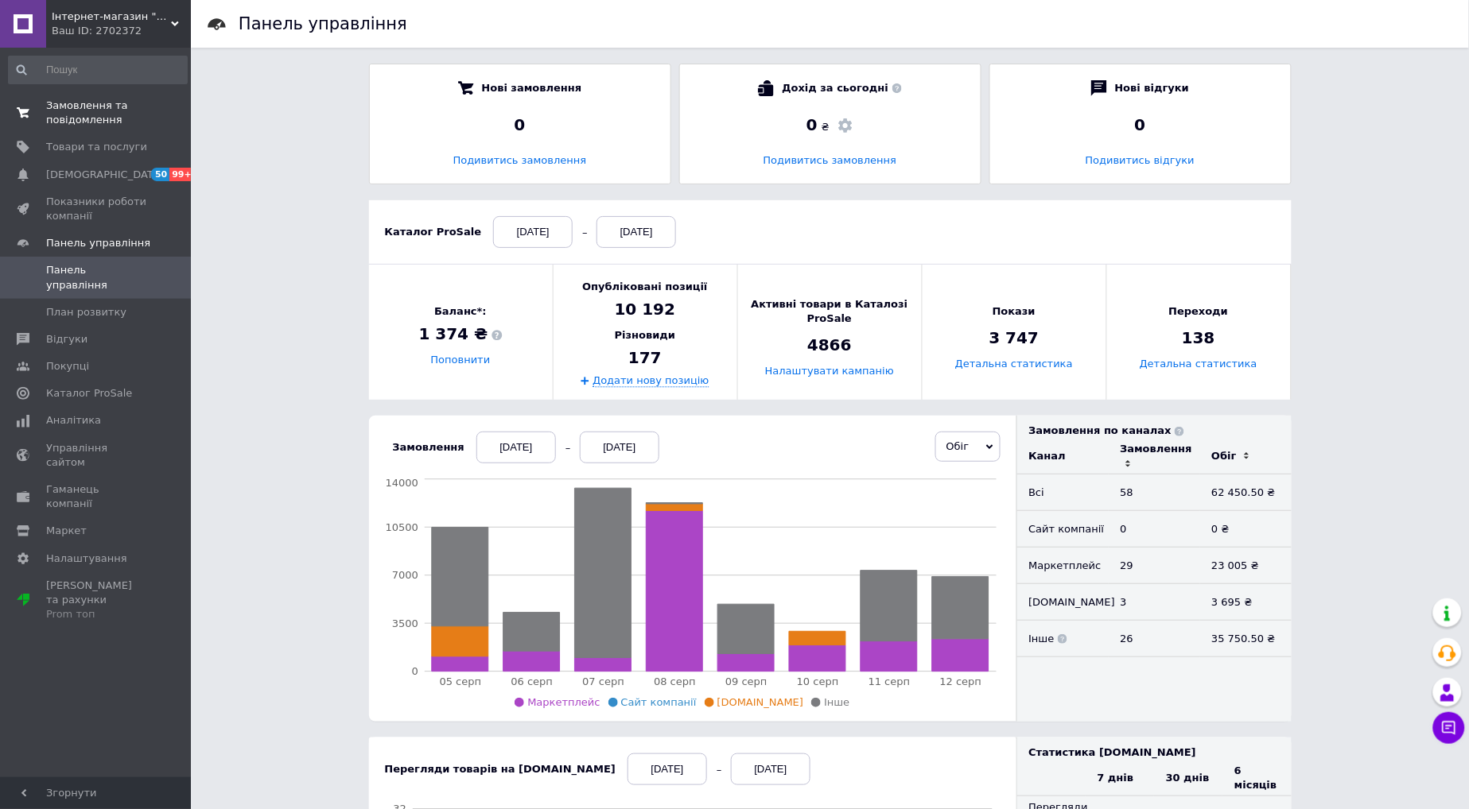
click at [94, 94] on link "Замовлення та повідомлення 0 0" at bounding box center [98, 112] width 196 height 41
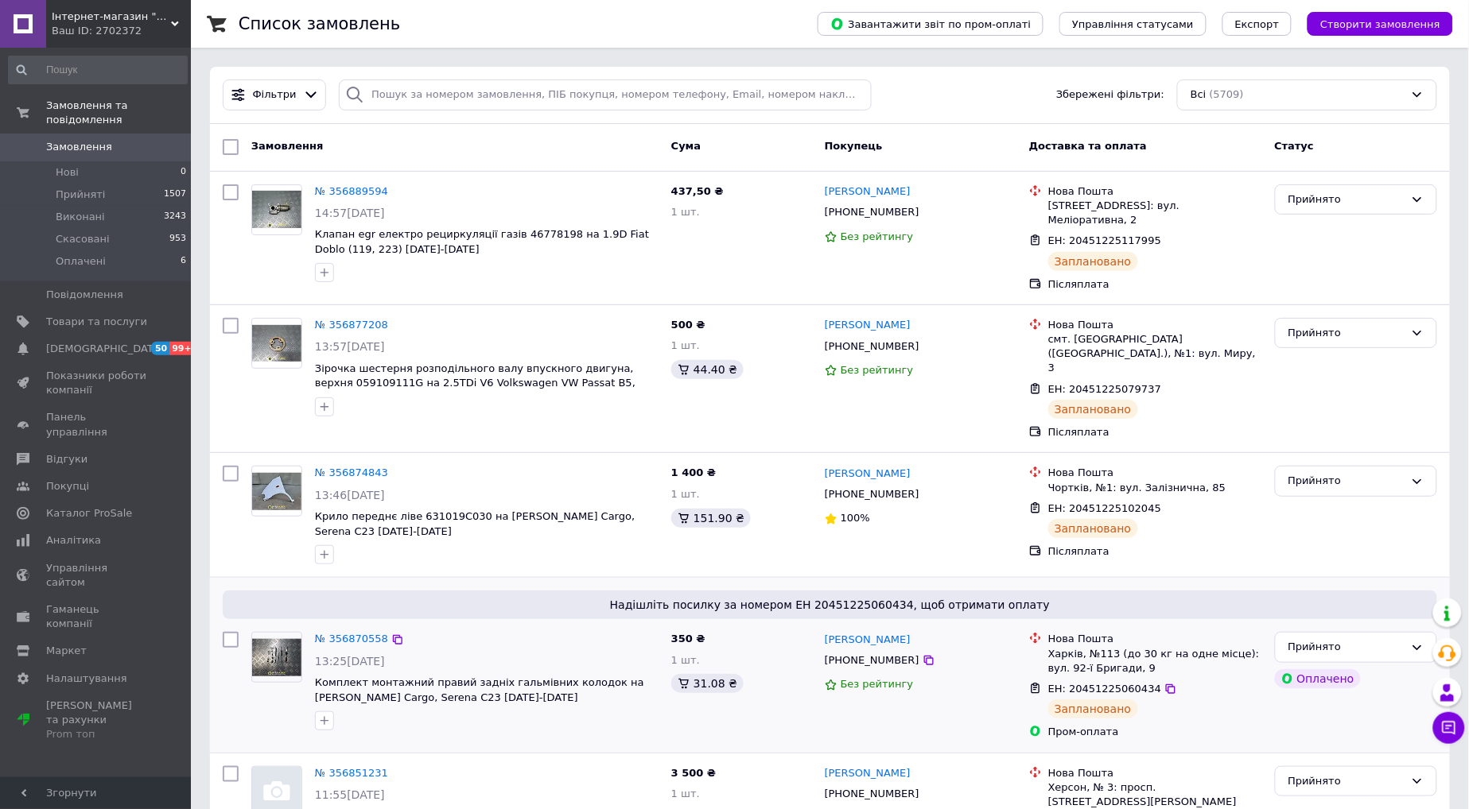
click at [627, 716] on div "№ 356870558 13:25[DATE] Комплект монтажний правий задніх гальмівних колодок на …" at bounding box center [455, 686] width 420 height 120
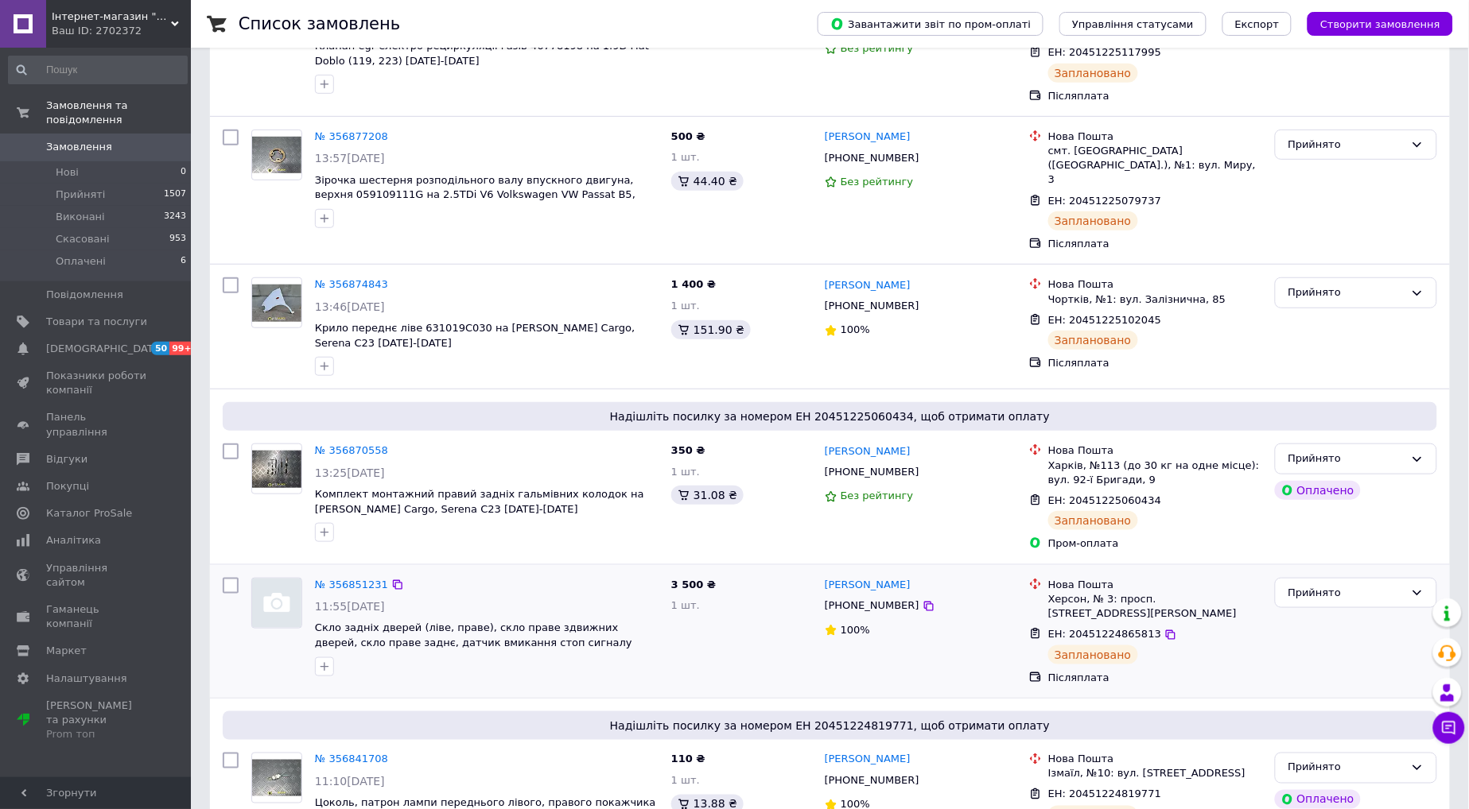
scroll to position [265, 0]
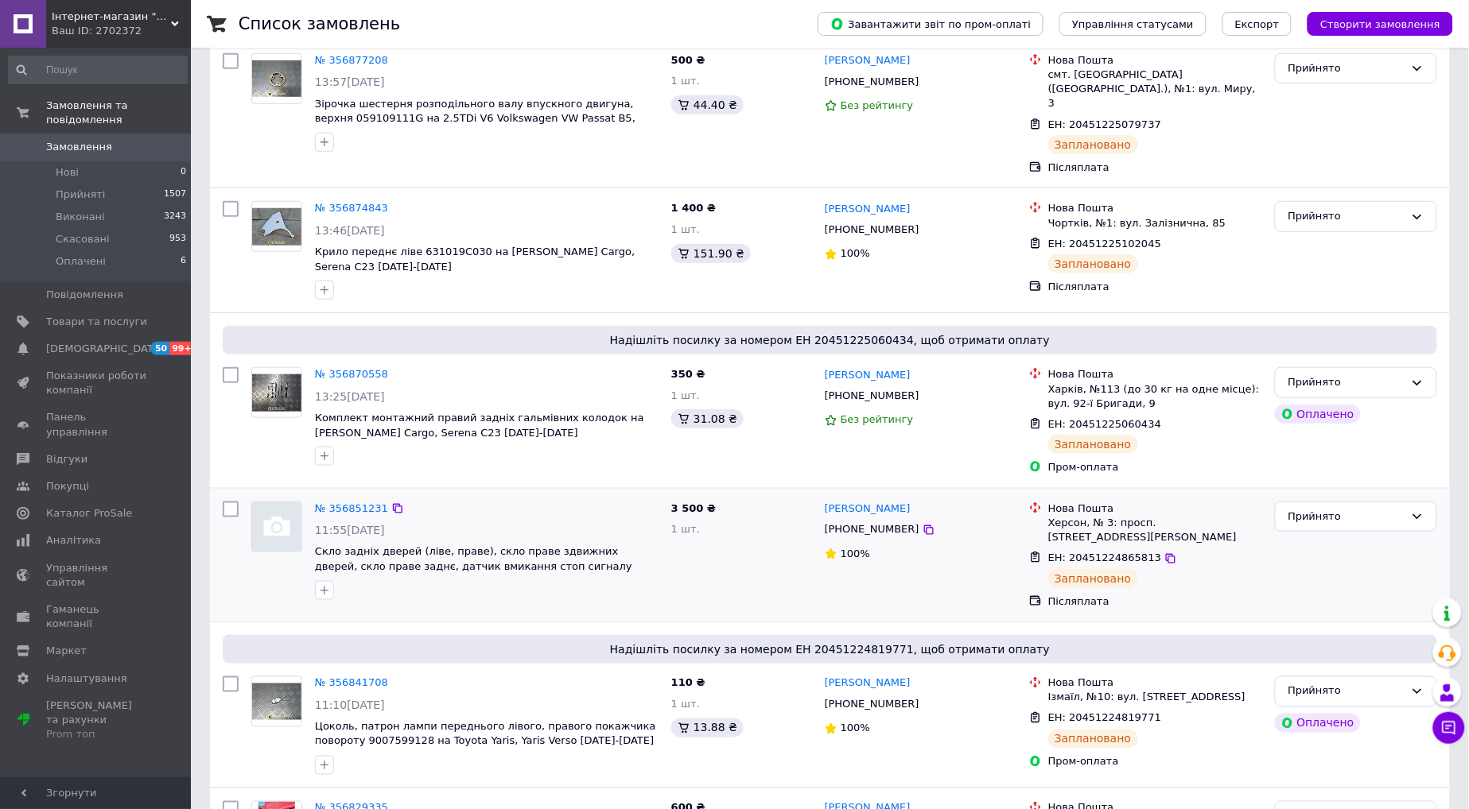
click at [677, 573] on div "3 500 ₴ 1 шт." at bounding box center [741, 555] width 153 height 120
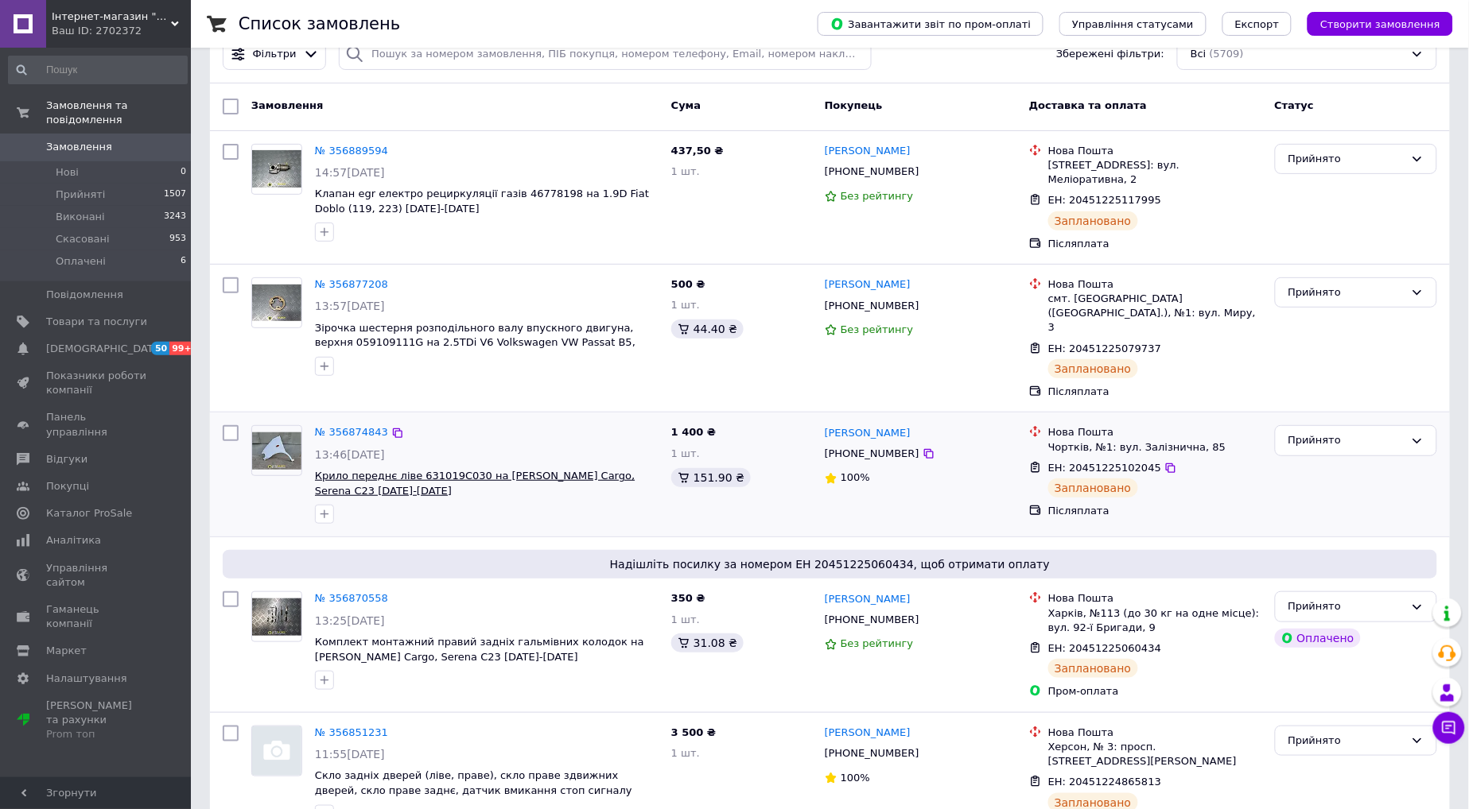
scroll to position [0, 0]
